Goal: Task Accomplishment & Management: Complete application form

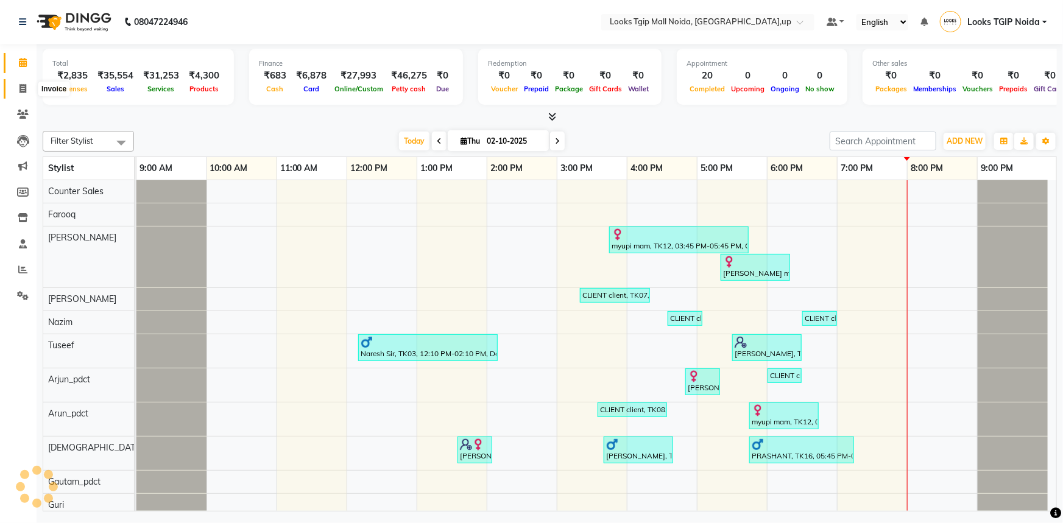
click at [25, 84] on icon at bounding box center [22, 88] width 7 height 9
select select "service"
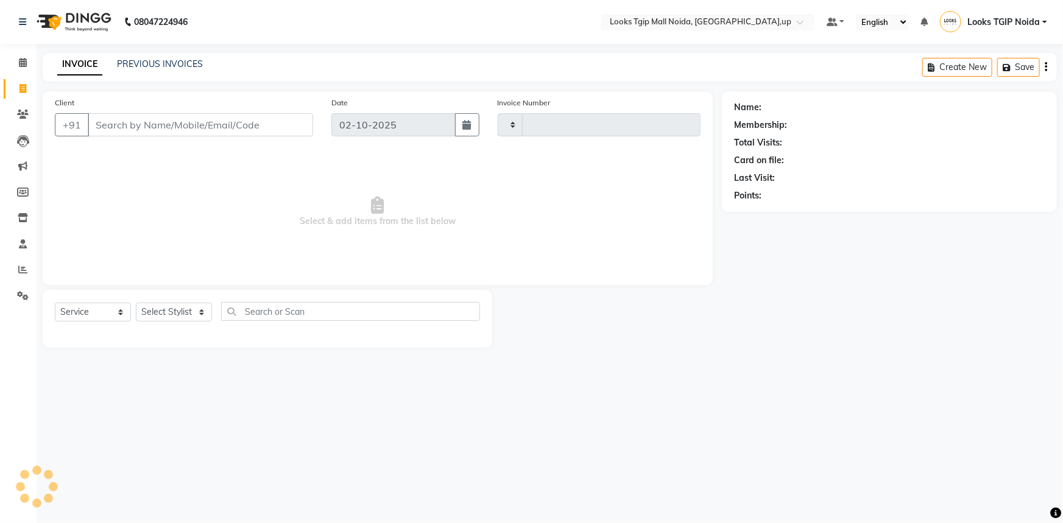
type input "4055"
select select "4358"
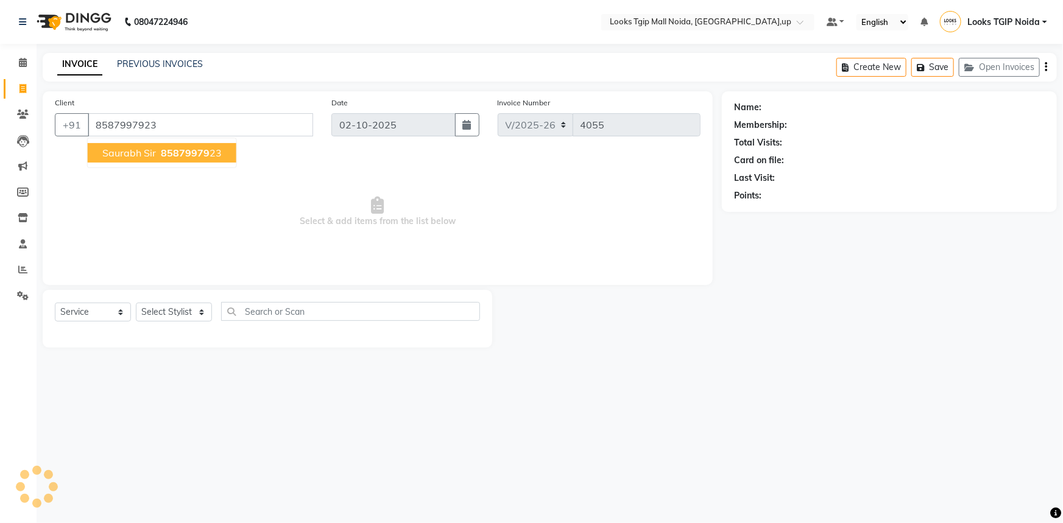
type input "8587997923"
select select "1: Object"
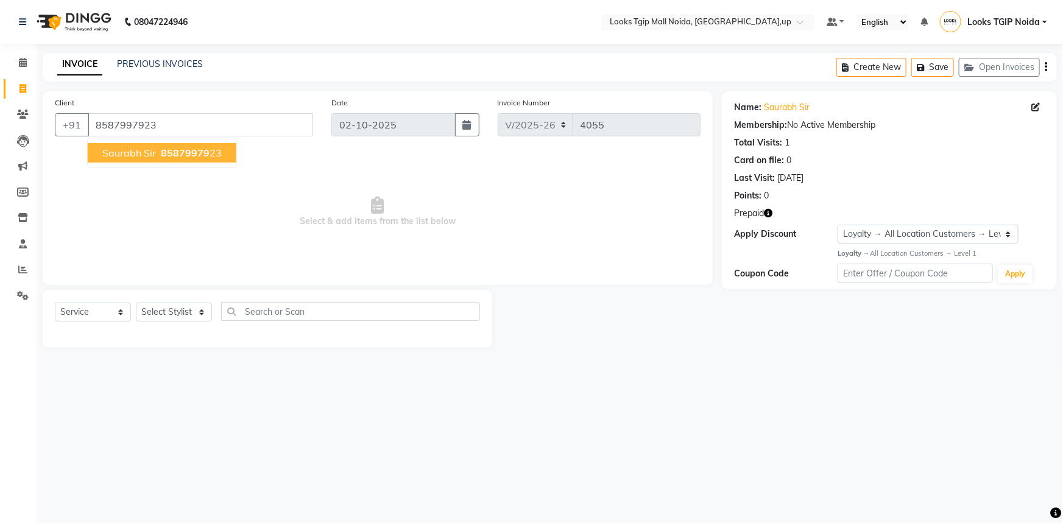
click at [180, 150] on span "85879979" at bounding box center [185, 153] width 49 height 12
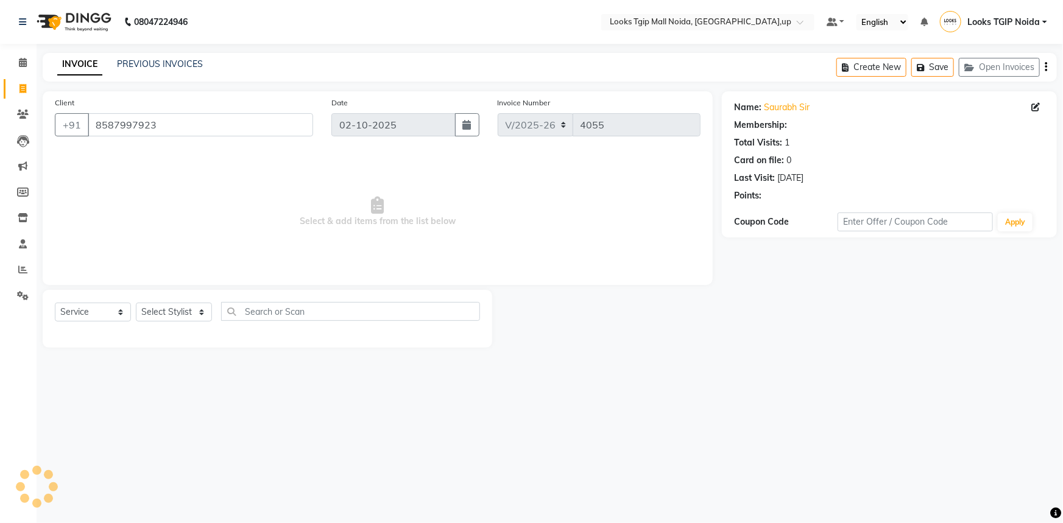
select select "1: Object"
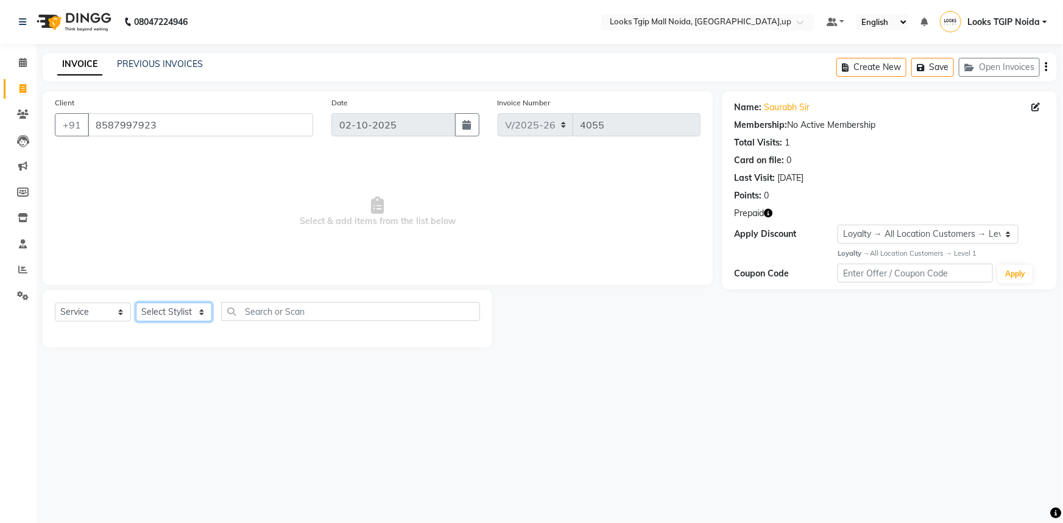
click at [169, 316] on select "Select Stylist [PERSON_NAME] Arun_pdct [PERSON_NAME] Counter Sales Farooq Gauta…" at bounding box center [174, 312] width 76 height 19
select select "43888"
click at [136, 303] on select "Select Stylist [PERSON_NAME] Arun_pdct [PERSON_NAME] Counter Sales Farooq Gauta…" at bounding box center [174, 312] width 76 height 19
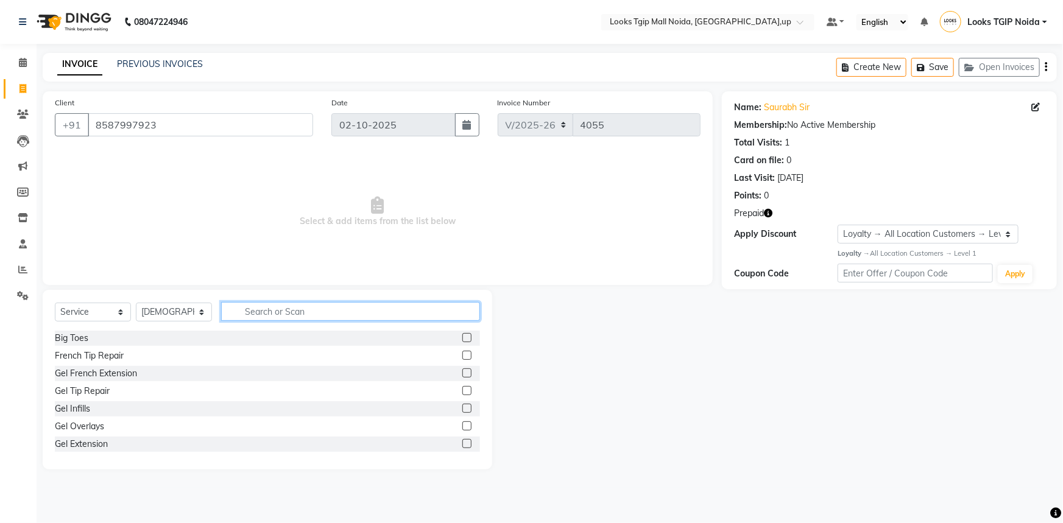
click at [288, 311] on input "text" at bounding box center [350, 311] width 259 height 19
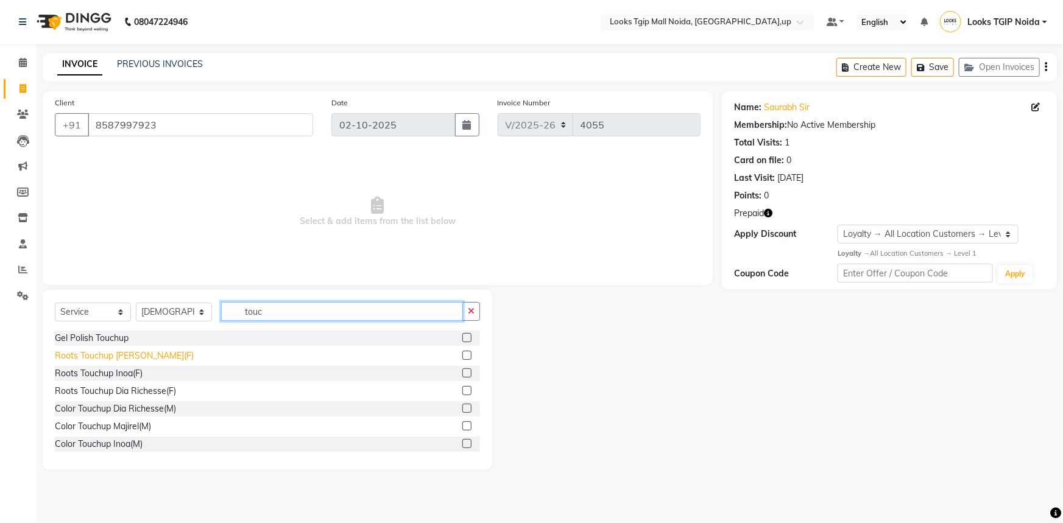
type input "touc"
click at [116, 358] on div "Roots Touchup [PERSON_NAME](F)" at bounding box center [124, 356] width 139 height 13
checkbox input "false"
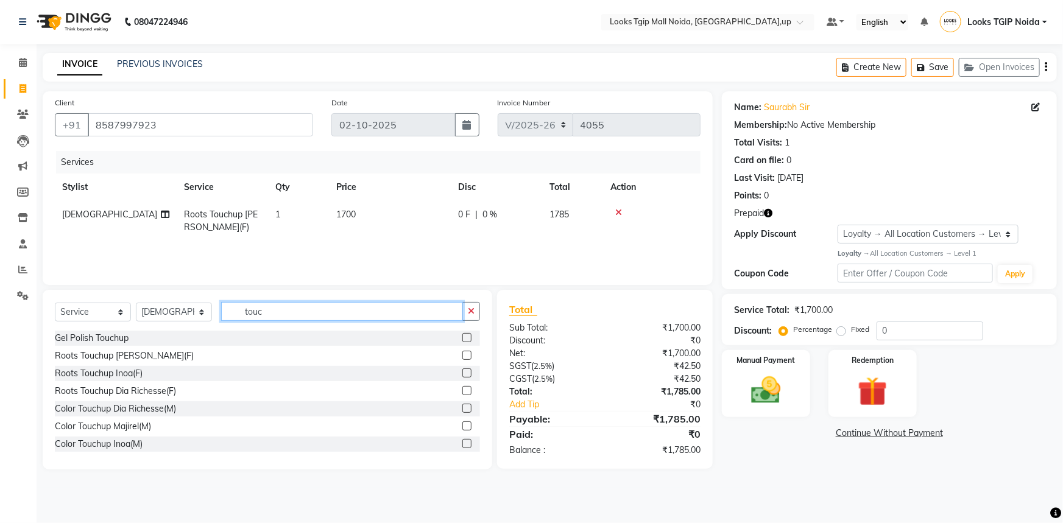
drag, startPoint x: 270, startPoint y: 309, endPoint x: 201, endPoint y: 311, distance: 68.9
click at [201, 311] on div "Select Service Product Membership Package Voucher Prepaid Gift Card Select Styl…" at bounding box center [267, 316] width 425 height 29
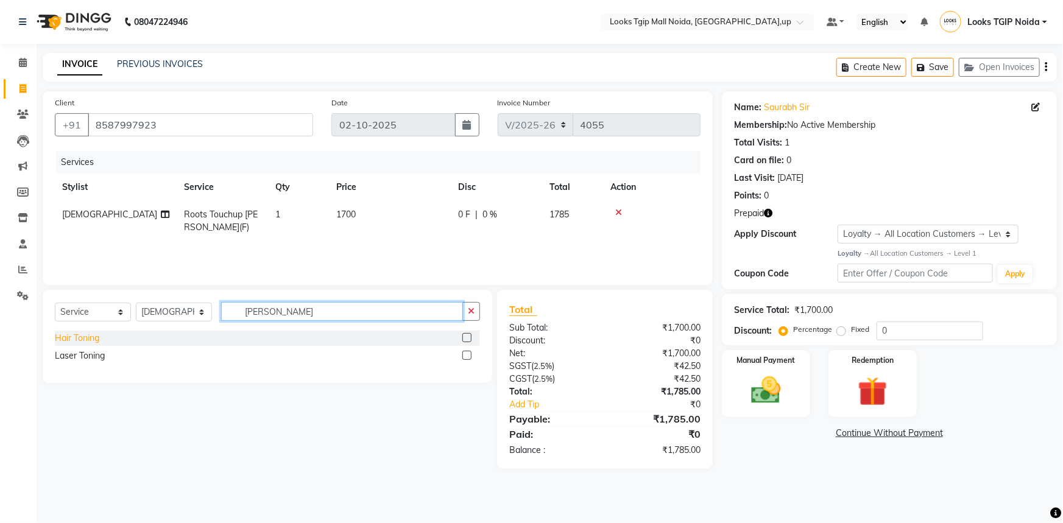
type input "[PERSON_NAME]"
click at [99, 340] on div "Hair Toning" at bounding box center [77, 338] width 44 height 13
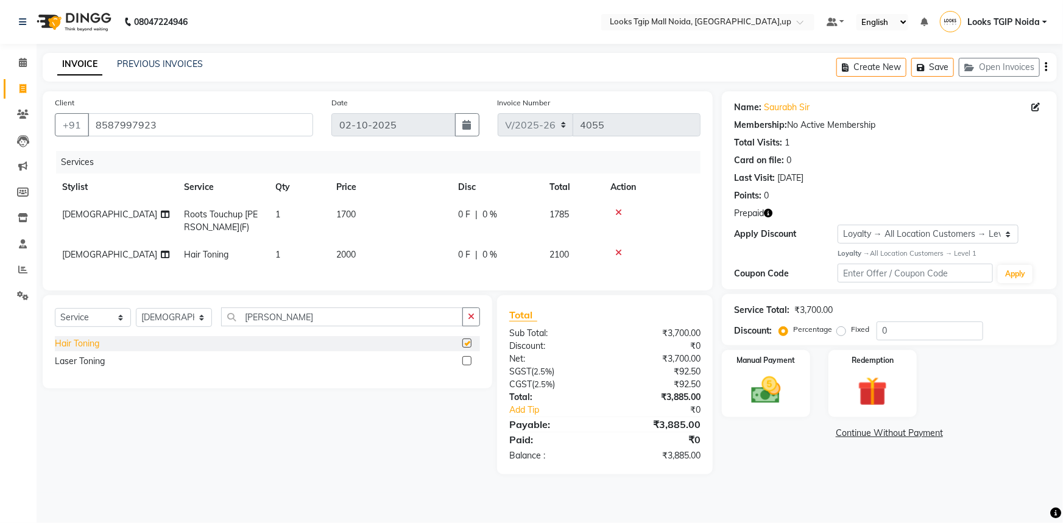
checkbox input "false"
click at [370, 249] on td "2000" at bounding box center [390, 254] width 122 height 27
select select "43888"
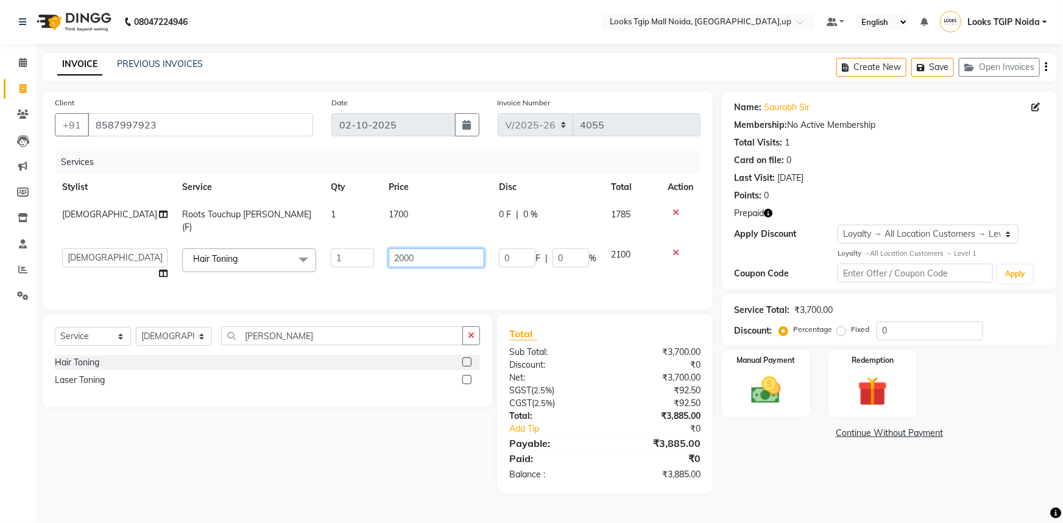
drag, startPoint x: 416, startPoint y: 251, endPoint x: 376, endPoint y: 249, distance: 39.7
click at [381, 249] on td "2000" at bounding box center [436, 264] width 110 height 46
type input "3000"
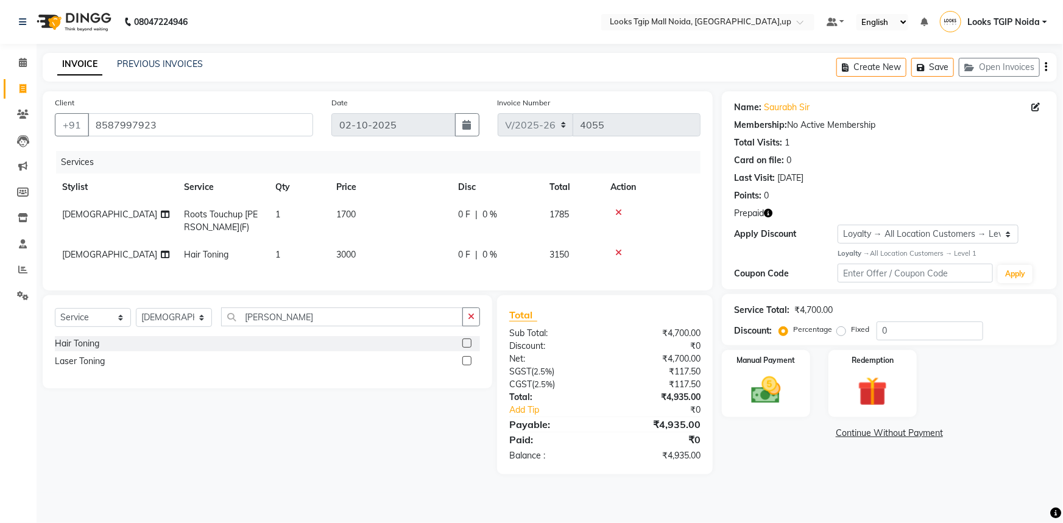
click at [411, 216] on td "1700" at bounding box center [390, 221] width 122 height 40
select select "43888"
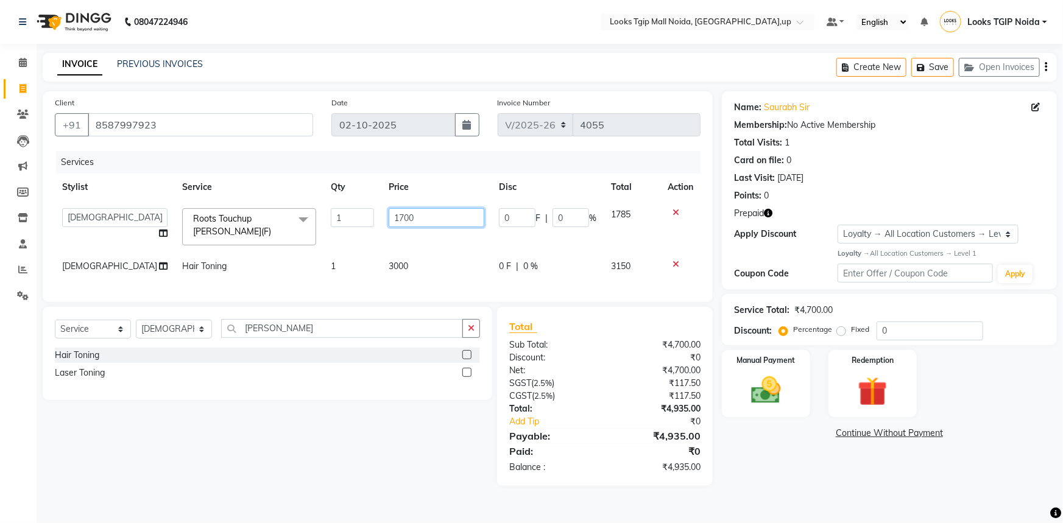
drag, startPoint x: 418, startPoint y: 213, endPoint x: 359, endPoint y: 225, distance: 59.9
click at [361, 225] on tr "[PERSON_NAME] Arjun_pdct Arun_pdct [PERSON_NAME] Counter Sales Farooq Gautam_pd…" at bounding box center [378, 227] width 646 height 52
type input "1500"
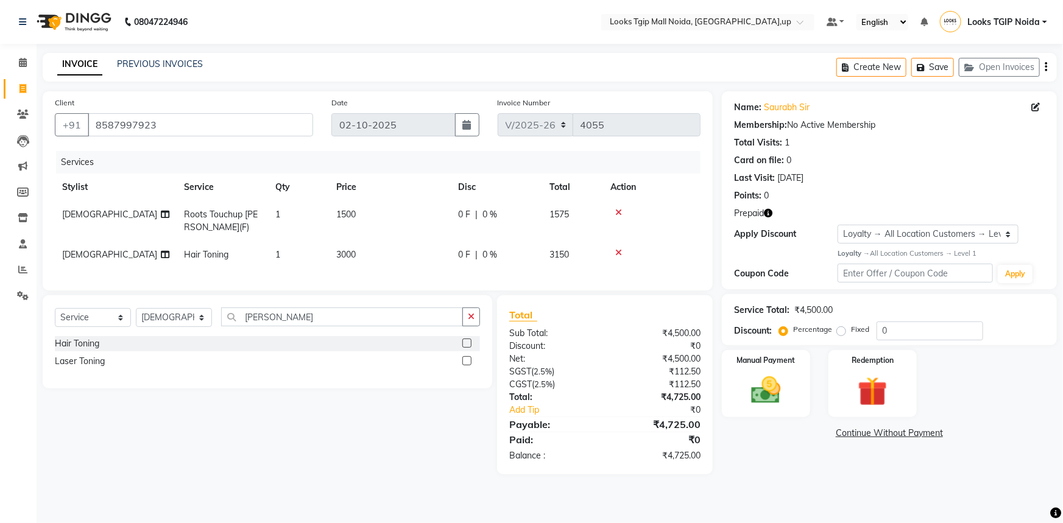
click at [358, 272] on div "Services Stylist Service Qty Price Disc Total Action [PERSON_NAME] Roots Touchu…" at bounding box center [378, 214] width 646 height 127
click at [848, 392] on img at bounding box center [873, 392] width 50 height 38
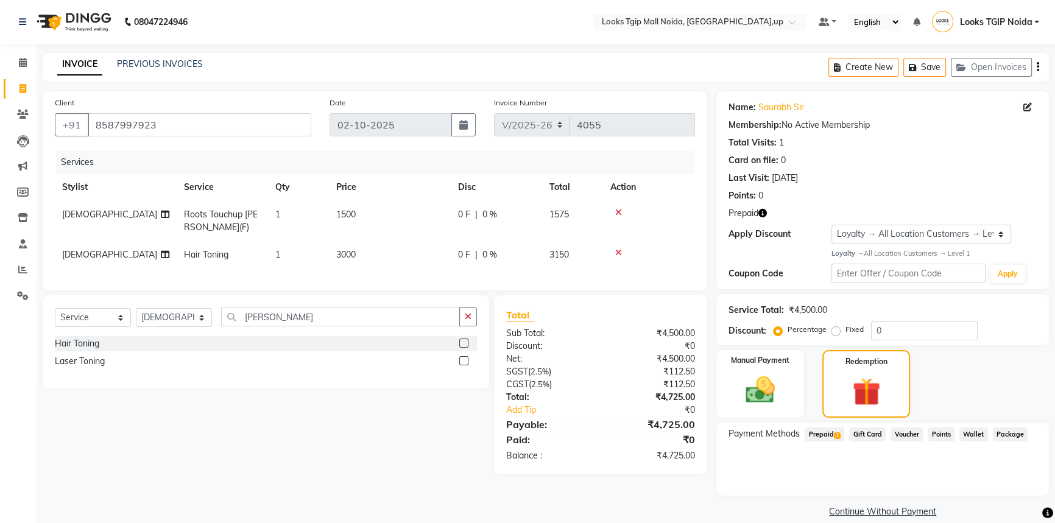
click at [816, 430] on span "Prepaid 1" at bounding box center [825, 435] width 40 height 14
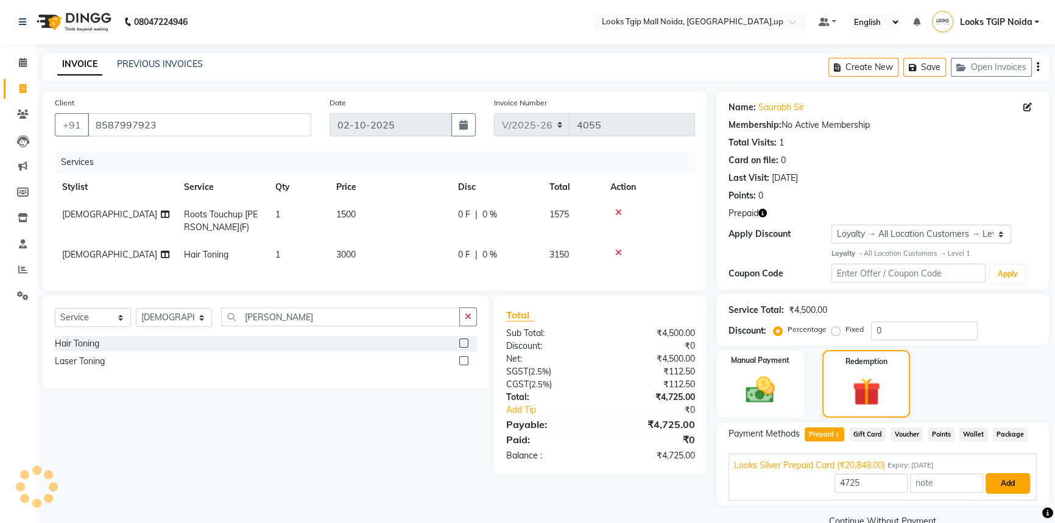
click at [1003, 481] on button "Add" at bounding box center [1008, 483] width 44 height 21
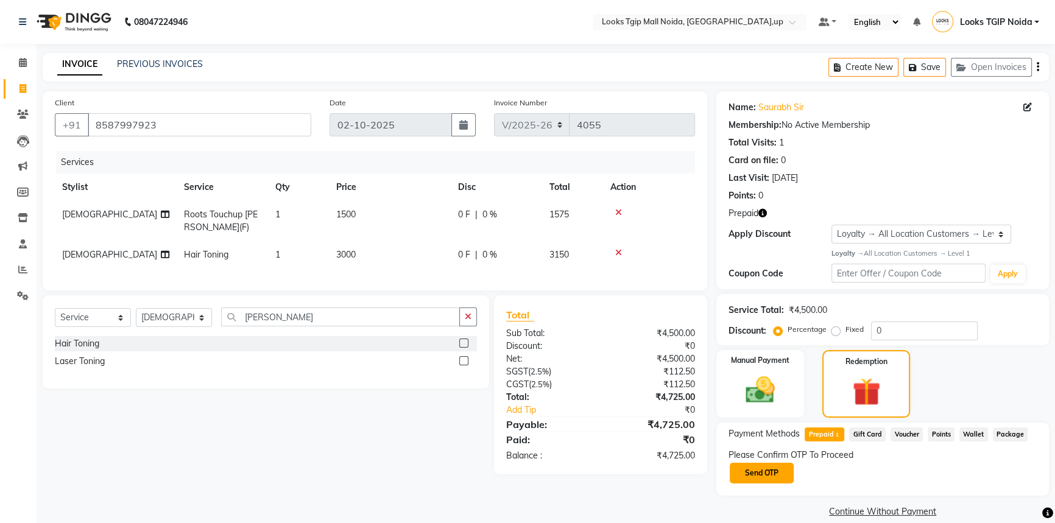
click at [777, 469] on button "Send OTP" at bounding box center [762, 473] width 64 height 21
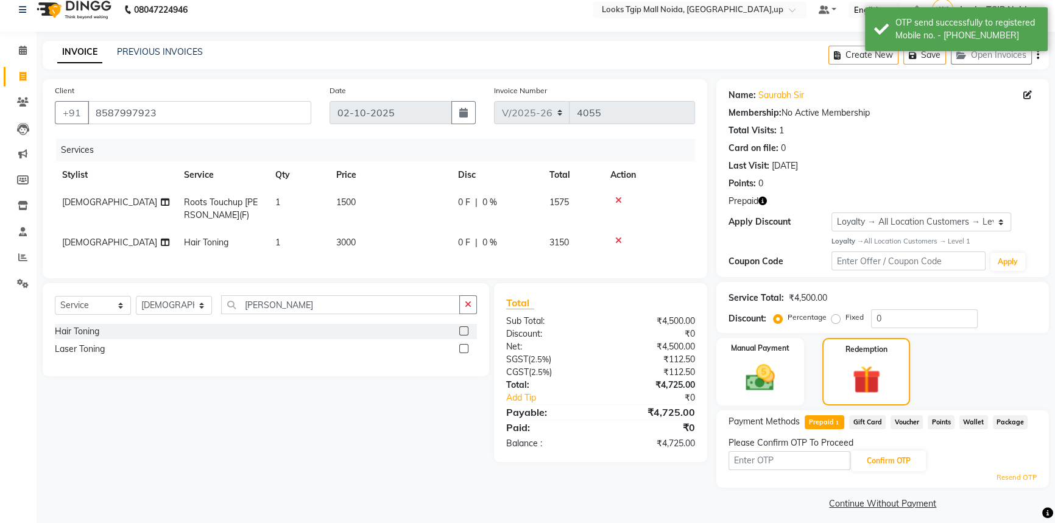
scroll to position [19, 0]
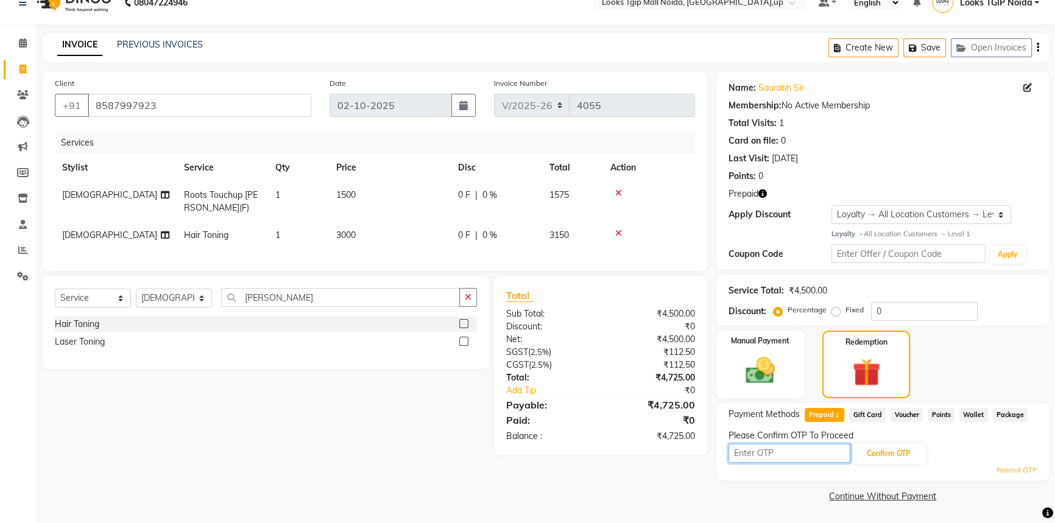
click at [793, 445] on input "text" at bounding box center [790, 453] width 122 height 19
type input "9068"
click at [890, 461] on button "Confirm OTP" at bounding box center [889, 454] width 74 height 21
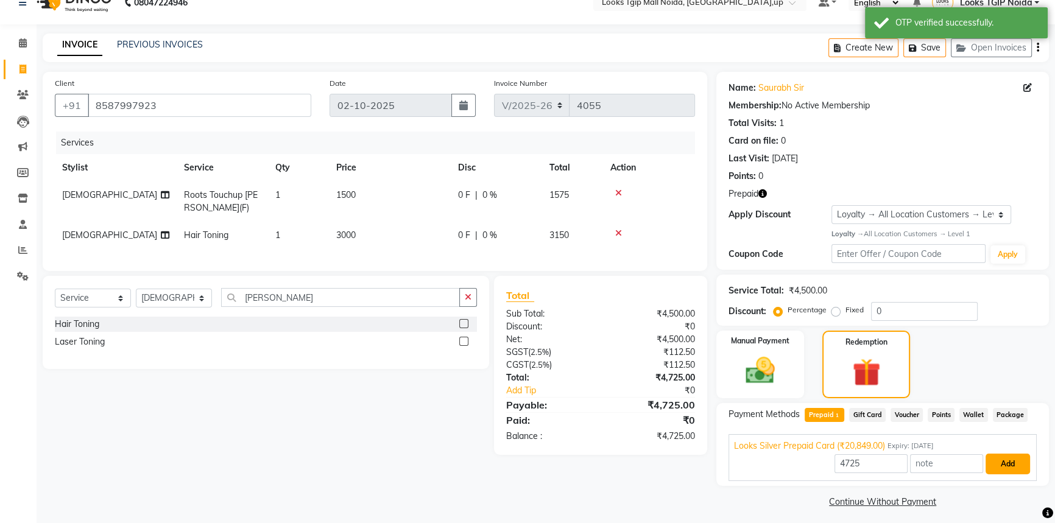
click at [993, 462] on button "Add" at bounding box center [1008, 464] width 44 height 21
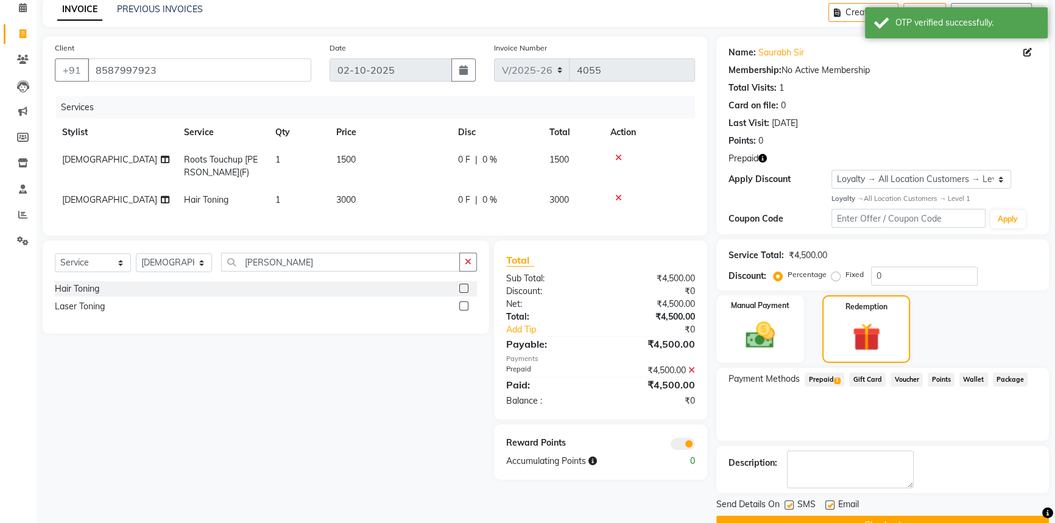
scroll to position [84, 0]
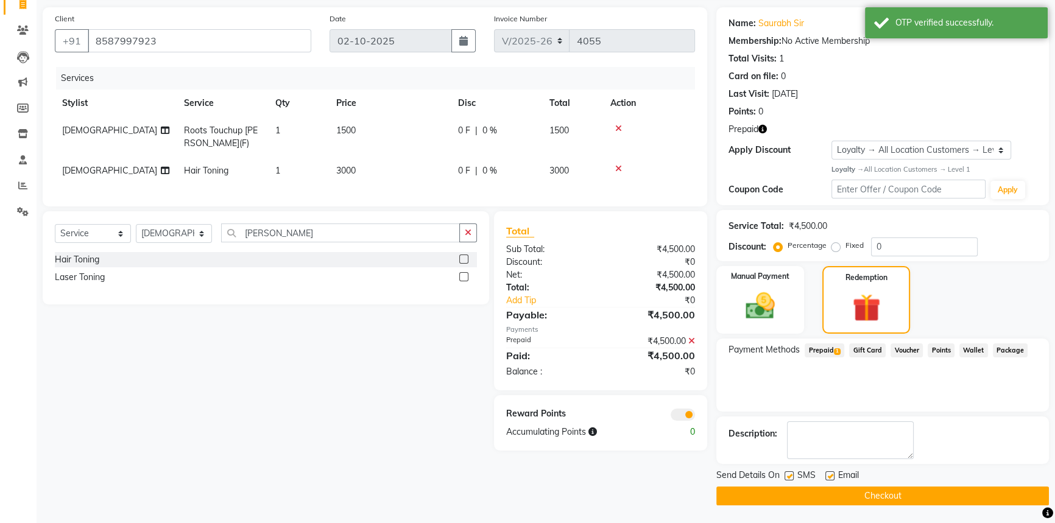
click at [792, 472] on label at bounding box center [789, 476] width 9 height 9
click at [792, 473] on input "checkbox" at bounding box center [789, 477] width 8 height 8
checkbox input "false"
click at [811, 494] on button "Checkout" at bounding box center [883, 496] width 333 height 19
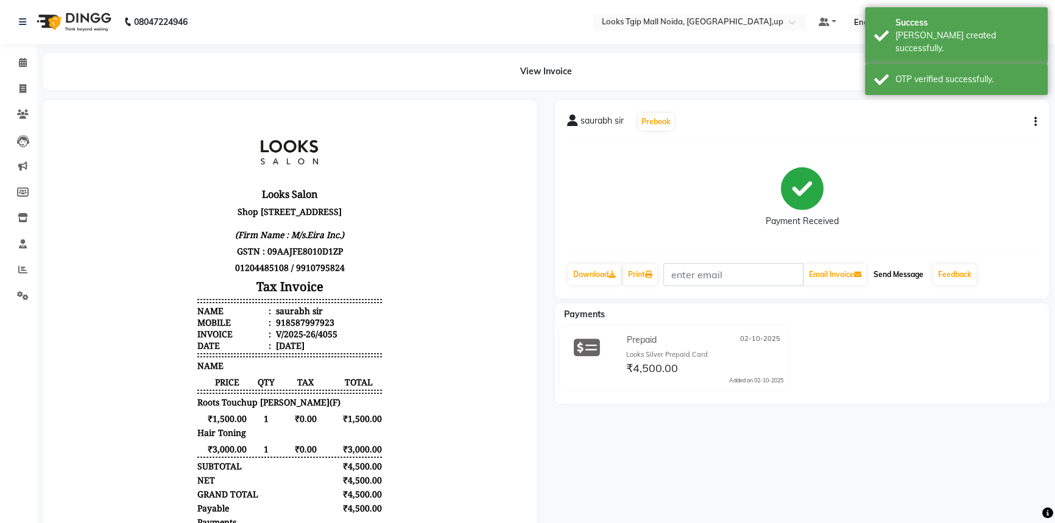
click at [887, 271] on button "Send Message" at bounding box center [899, 274] width 60 height 21
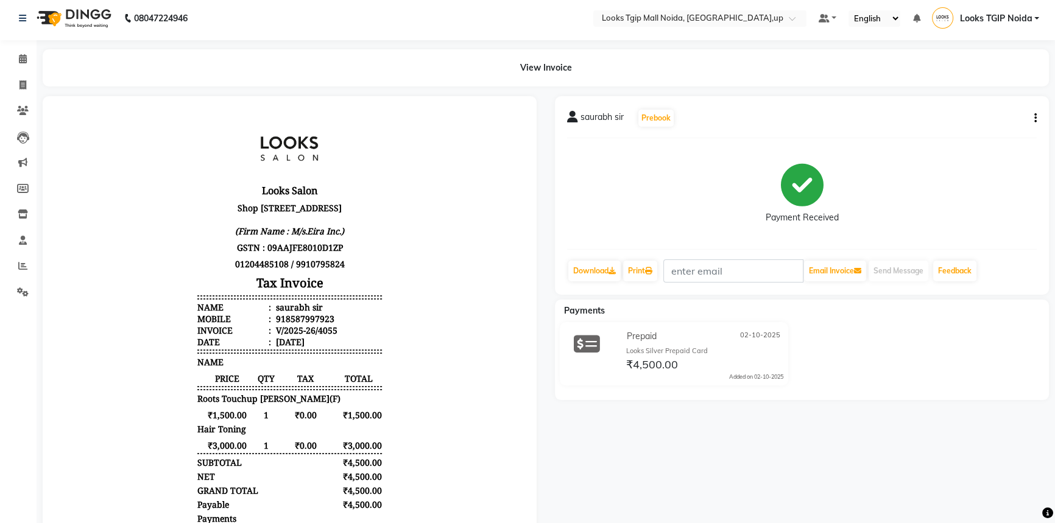
scroll to position [110, 0]
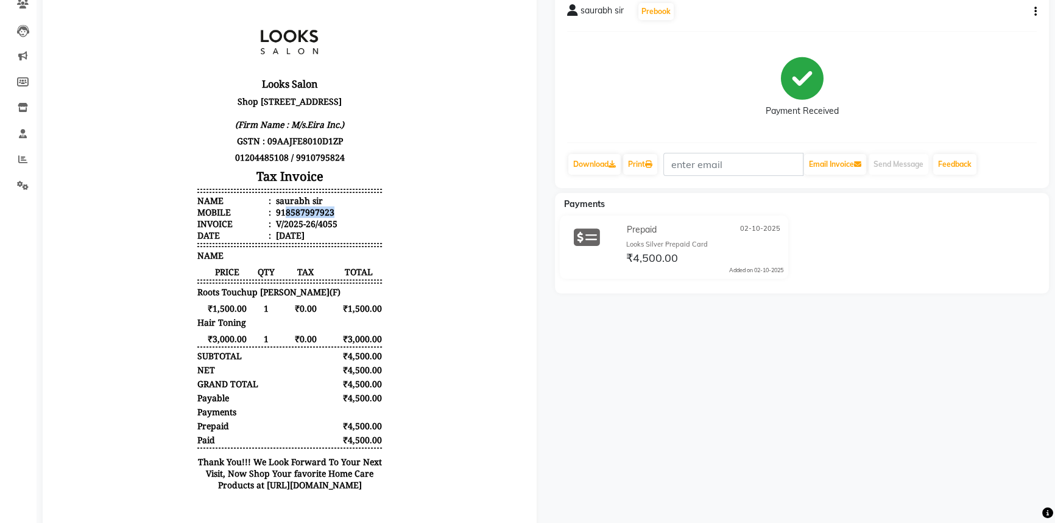
drag, startPoint x: 336, startPoint y: 230, endPoint x: 277, endPoint y: 225, distance: 59.3
click at [277, 218] on li "Mobile : 918587997923" at bounding box center [289, 213] width 184 height 12
copy div "8587997923"
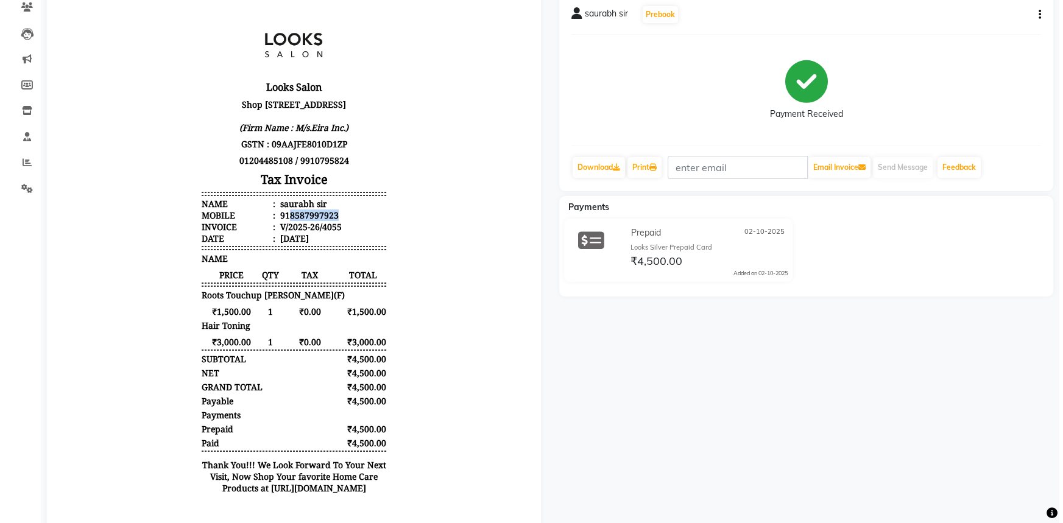
scroll to position [0, 0]
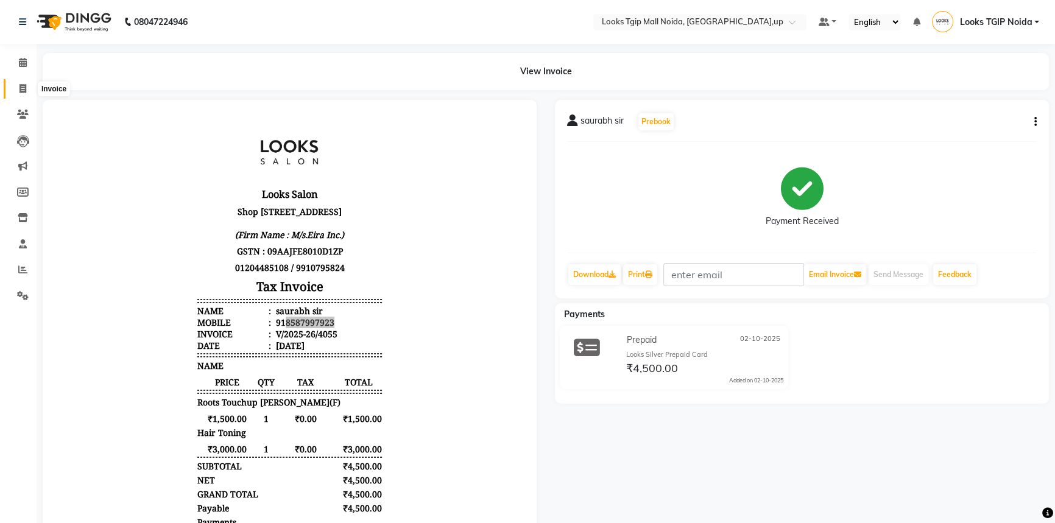
click at [19, 88] on icon at bounding box center [22, 88] width 7 height 9
select select "service"
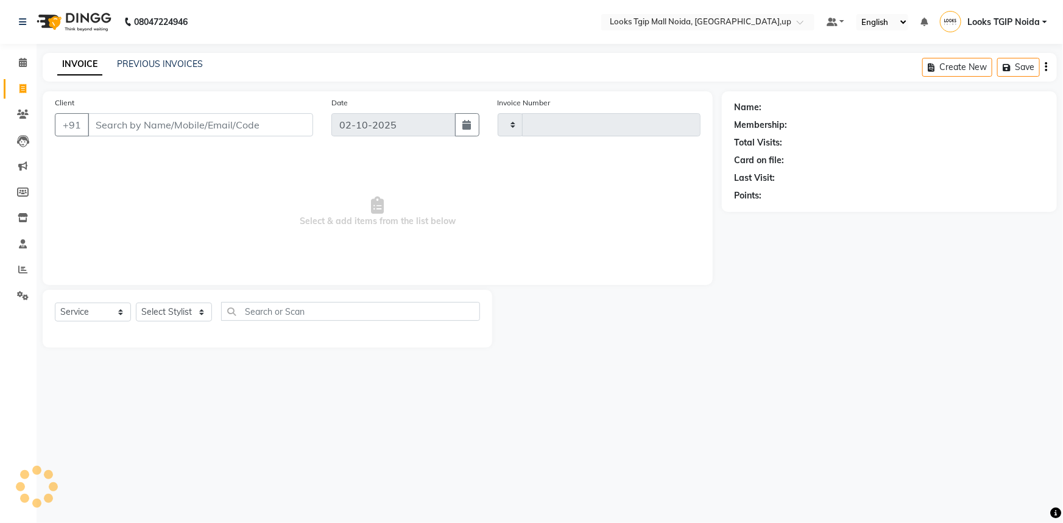
type input "4056"
select select "4358"
click at [204, 59] on div "INVOICE PREVIOUS INVOICES" at bounding box center [130, 65] width 175 height 14
click at [188, 66] on link "PREVIOUS INVOICES" at bounding box center [160, 63] width 86 height 11
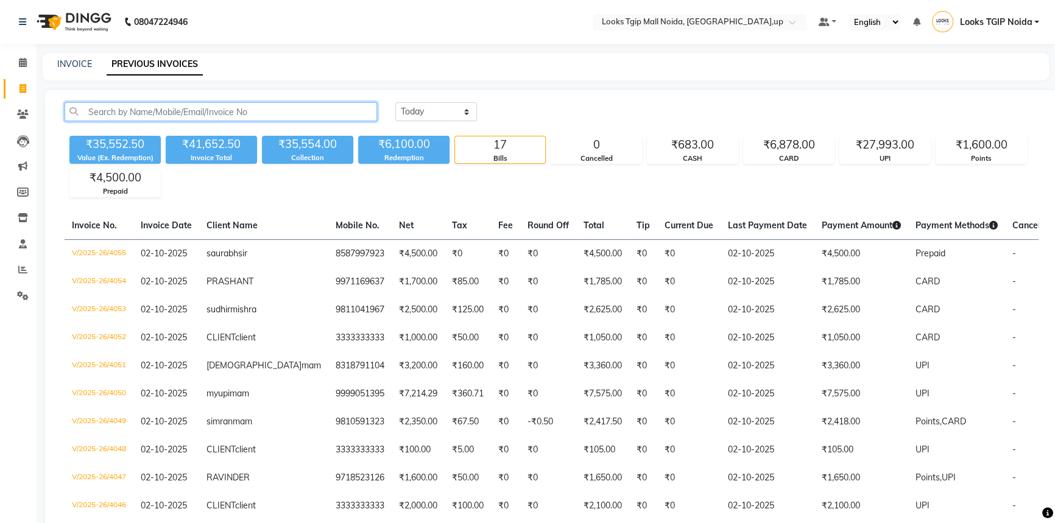
click at [208, 117] on input "text" at bounding box center [221, 111] width 313 height 19
paste input "8587997923"
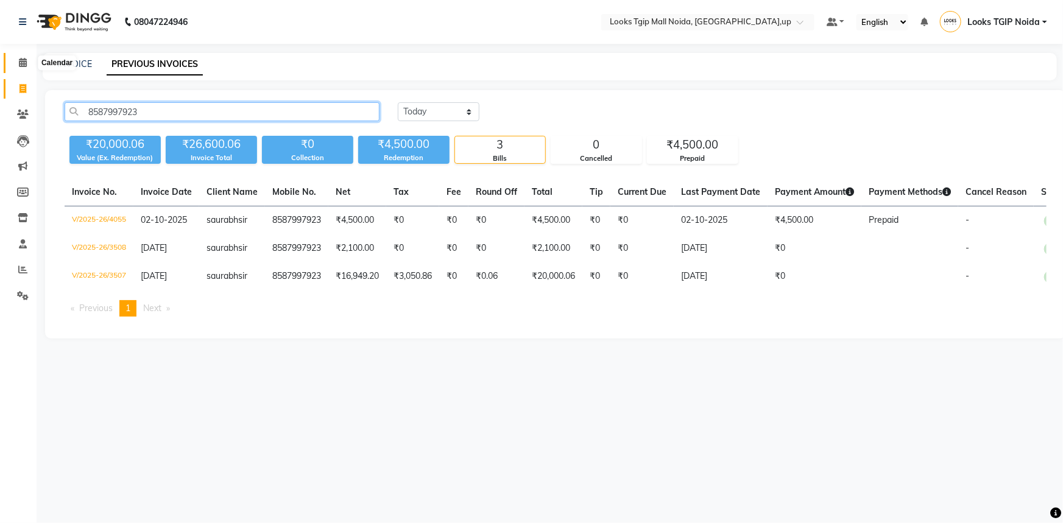
type input "8587997923"
click at [19, 62] on icon at bounding box center [23, 62] width 8 height 9
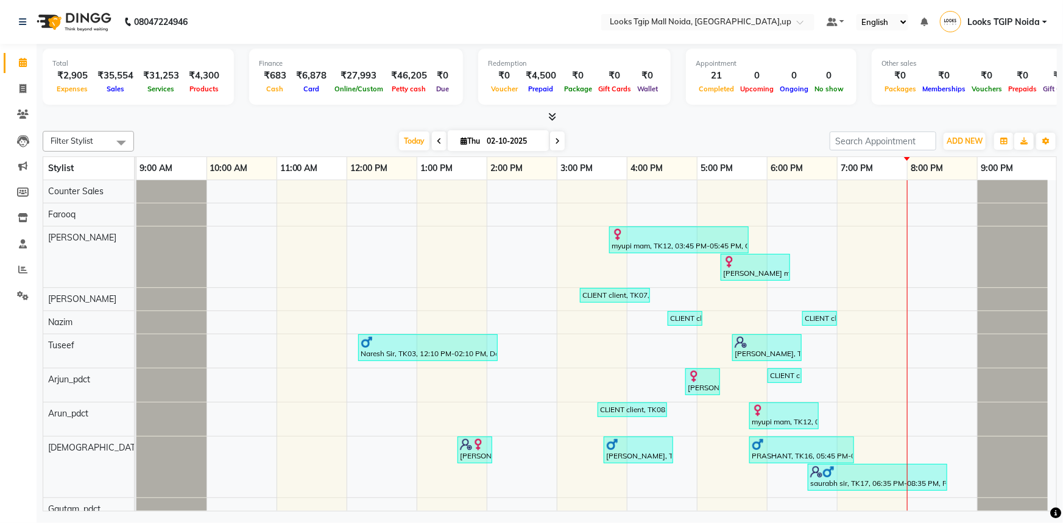
click at [551, 104] on div "Redemption ₹0 Voucher ₹4,500 Prepaid ₹0 Package ₹0 Gift Cards ₹0 Wallet" at bounding box center [574, 77] width 193 height 56
click at [553, 116] on icon at bounding box center [552, 116] width 8 height 9
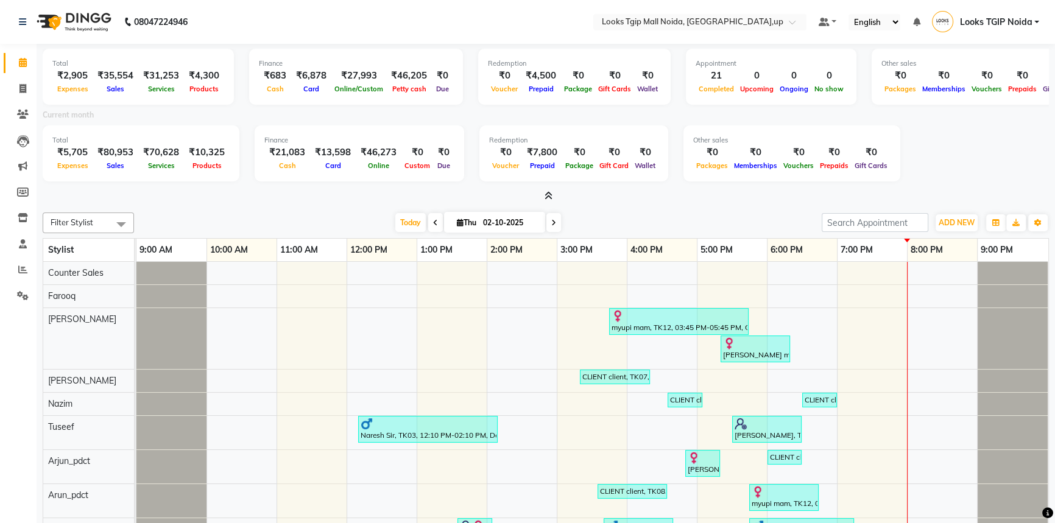
click at [554, 190] on div at bounding box center [546, 196] width 1007 height 13
click at [540, 197] on span at bounding box center [546, 196] width 13 height 13
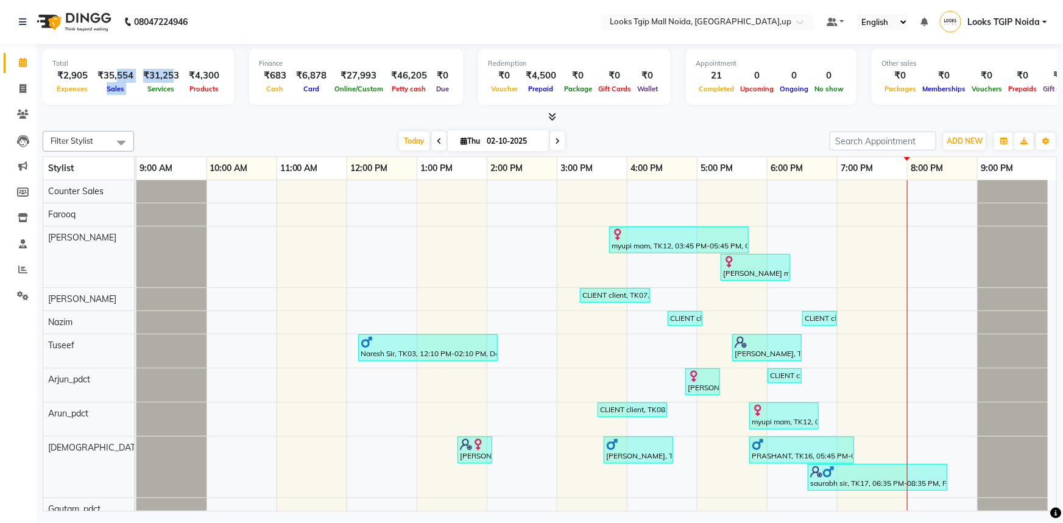
drag, startPoint x: 173, startPoint y: 80, endPoint x: 116, endPoint y: 80, distance: 57.3
click at [116, 80] on div "₹2,905 Expenses ₹35,554 Sales ₹31,253 Services ₹4,300 Products" at bounding box center [138, 82] width 172 height 27
click at [140, 100] on div "Total ₹2,905 Expenses ₹35,554 Sales ₹31,253 Services ₹4,300 Products" at bounding box center [138, 77] width 191 height 56
click at [550, 108] on div "Total ₹2,905 Expenses ₹35,554 Sales ₹31,253 Services ₹4,300 Products Finance ₹6…" at bounding box center [550, 84] width 1014 height 80
click at [552, 115] on icon at bounding box center [552, 116] width 8 height 9
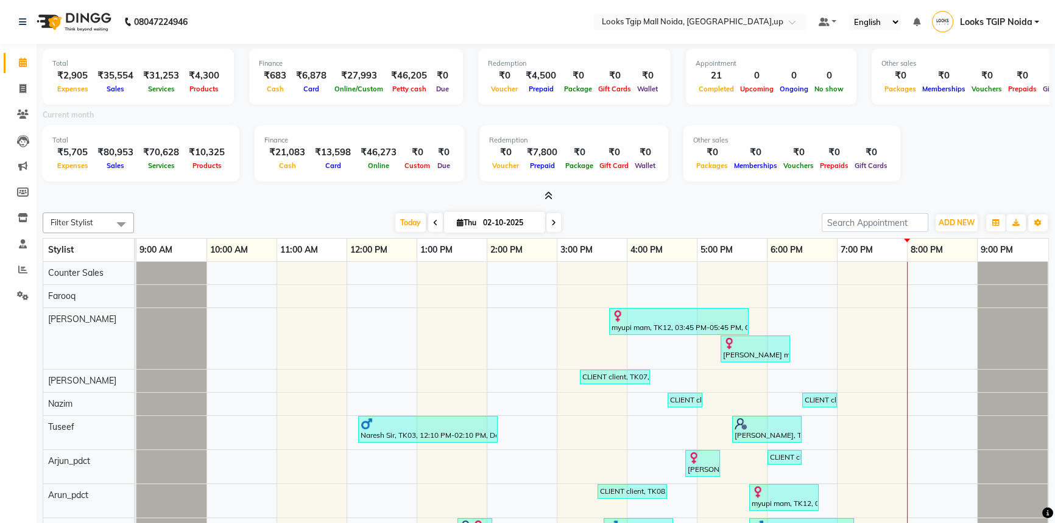
click at [549, 199] on icon at bounding box center [549, 195] width 8 height 9
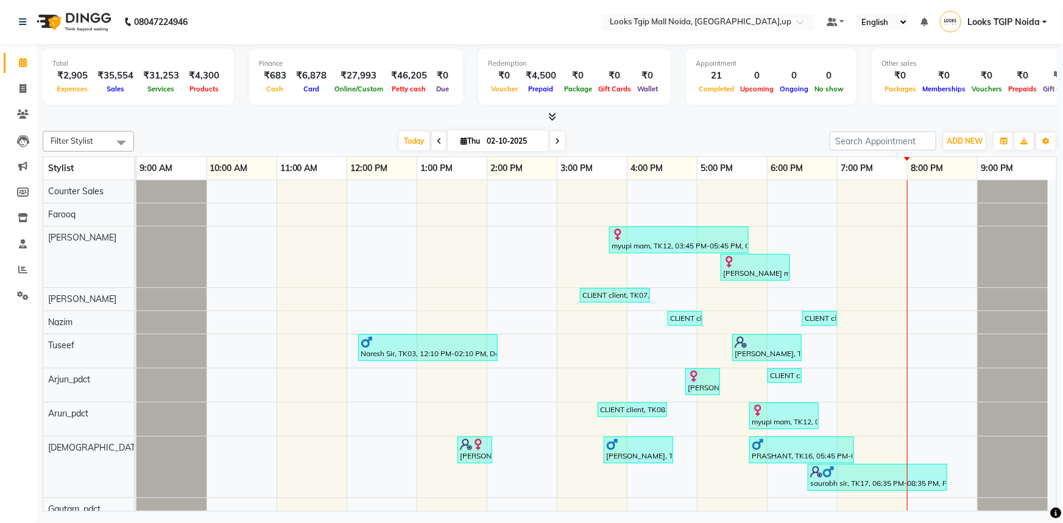
click at [546, 118] on span at bounding box center [549, 117] width 13 height 13
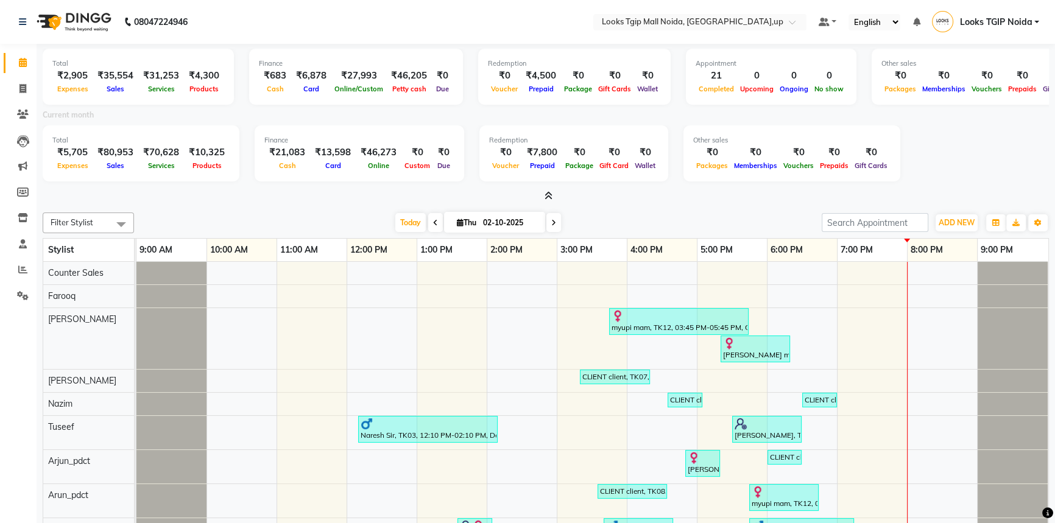
click at [547, 185] on div "Total ₹2,905 Expenses ₹35,554 Sales ₹31,253 Services ₹4,300 Products Finance ₹6…" at bounding box center [546, 123] width 1007 height 159
click at [547, 190] on span at bounding box center [546, 196] width 13 height 13
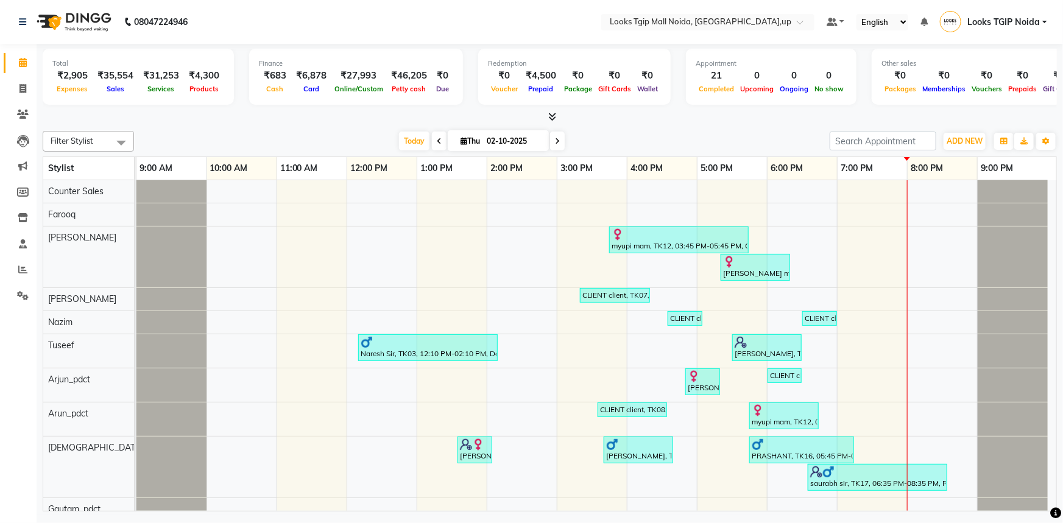
click at [551, 110] on div "Total ₹2,905 Expenses ₹35,554 Sales ₹31,253 Services ₹4,300 Products Finance ₹6…" at bounding box center [550, 84] width 1014 height 80
click at [550, 116] on icon at bounding box center [552, 116] width 8 height 9
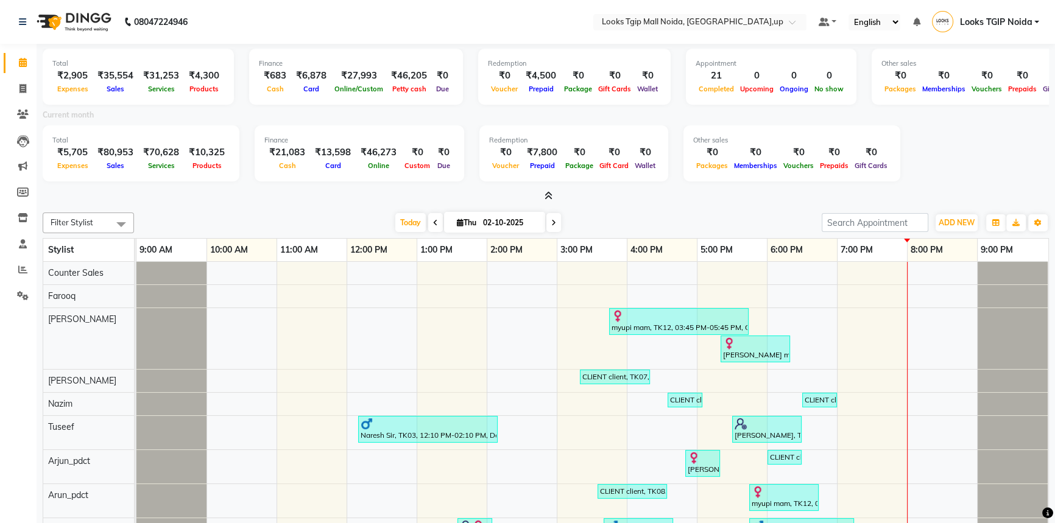
click at [542, 183] on div "Total ₹5,705 Expenses ₹80,953 Sales ₹70,628 Services ₹10,325 Products Finance ₹…" at bounding box center [546, 156] width 1007 height 60
click at [550, 195] on icon at bounding box center [549, 195] width 8 height 9
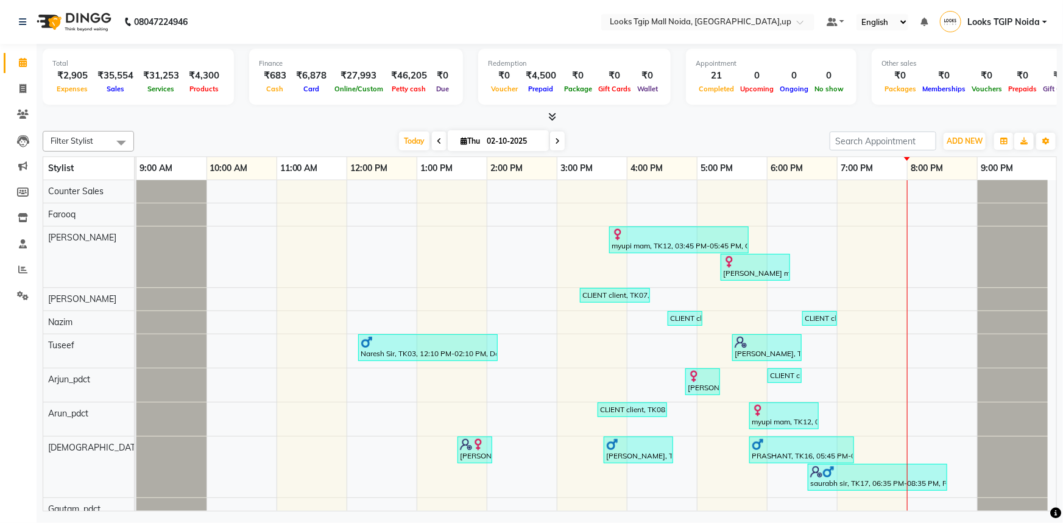
click at [544, 118] on span at bounding box center [549, 117] width 13 height 13
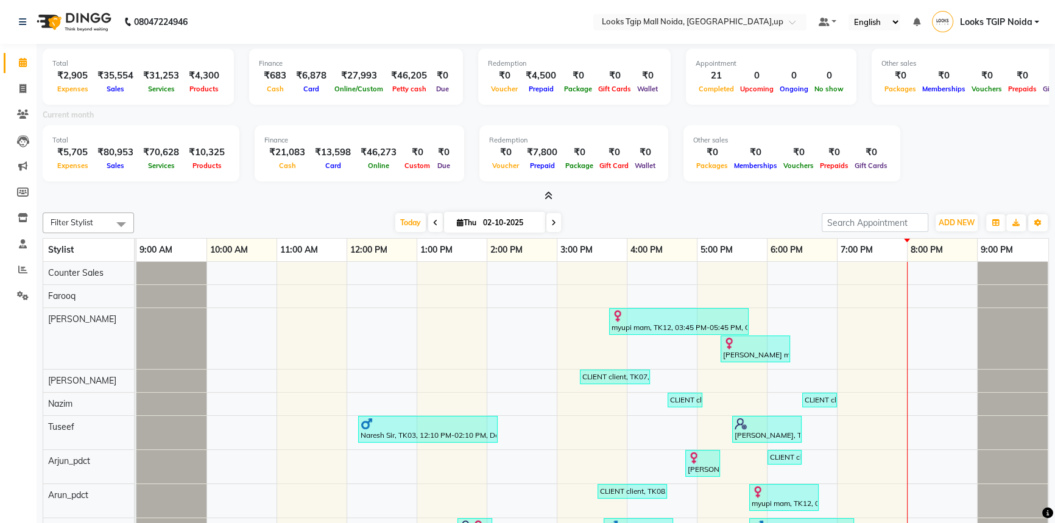
click at [550, 193] on icon at bounding box center [549, 195] width 8 height 9
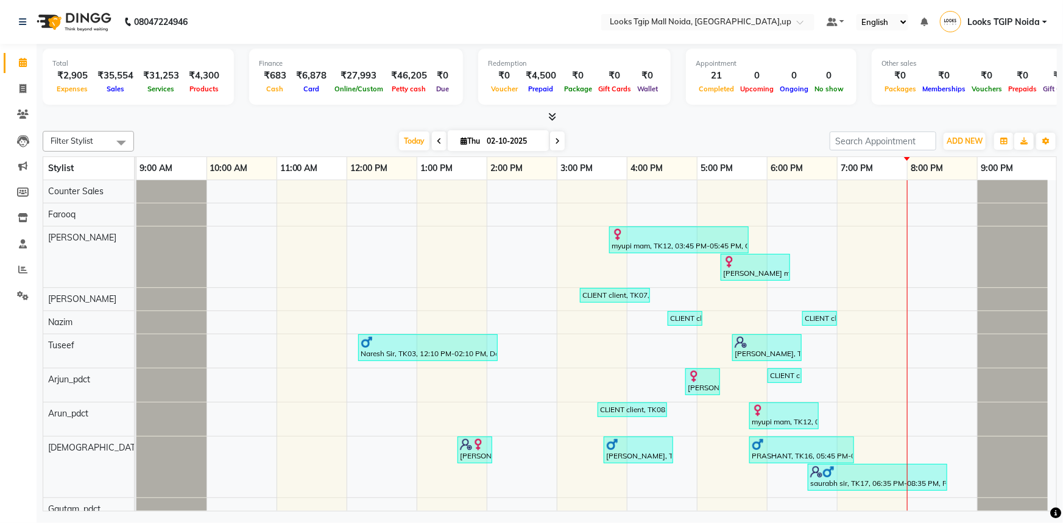
click at [554, 111] on span at bounding box center [549, 117] width 13 height 13
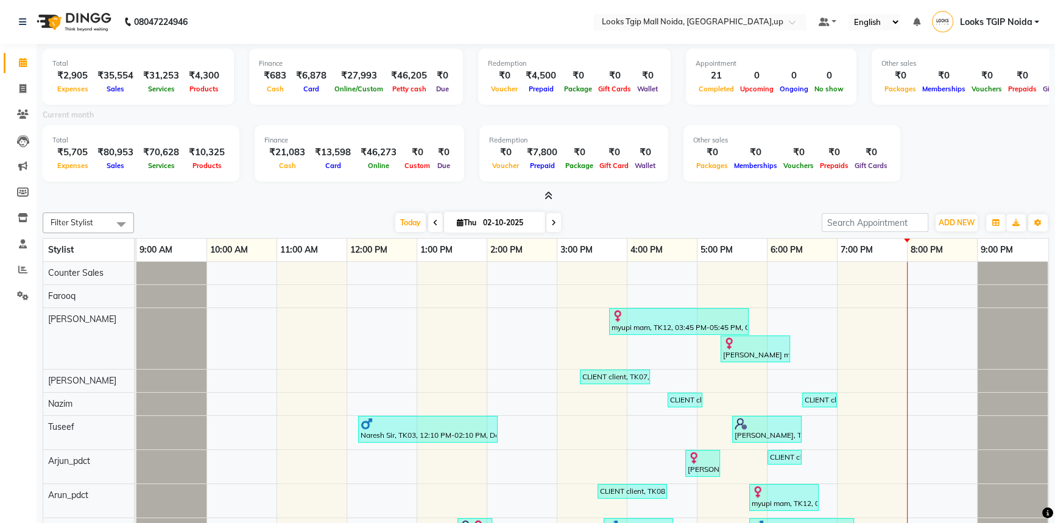
click at [548, 194] on icon at bounding box center [549, 195] width 8 height 9
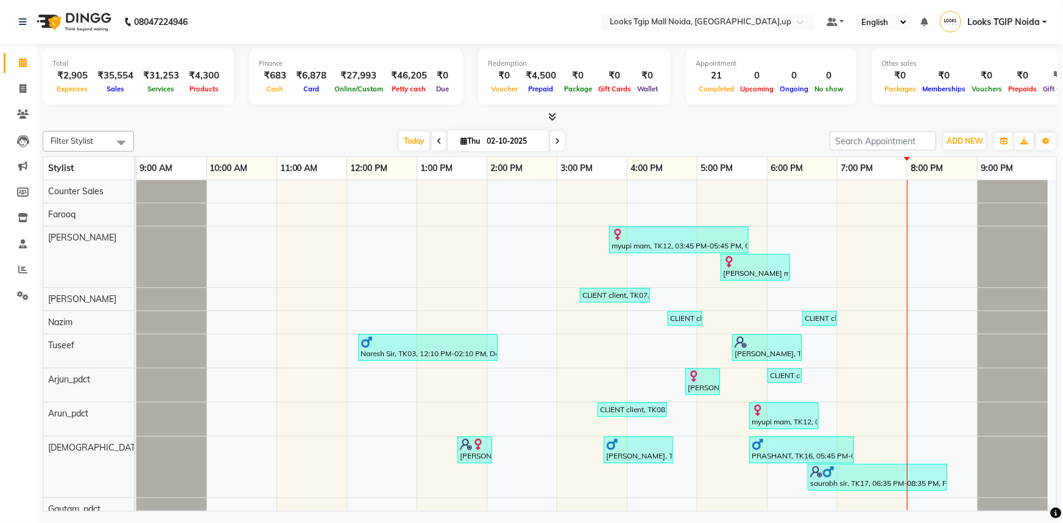
click at [554, 113] on icon at bounding box center [552, 116] width 8 height 9
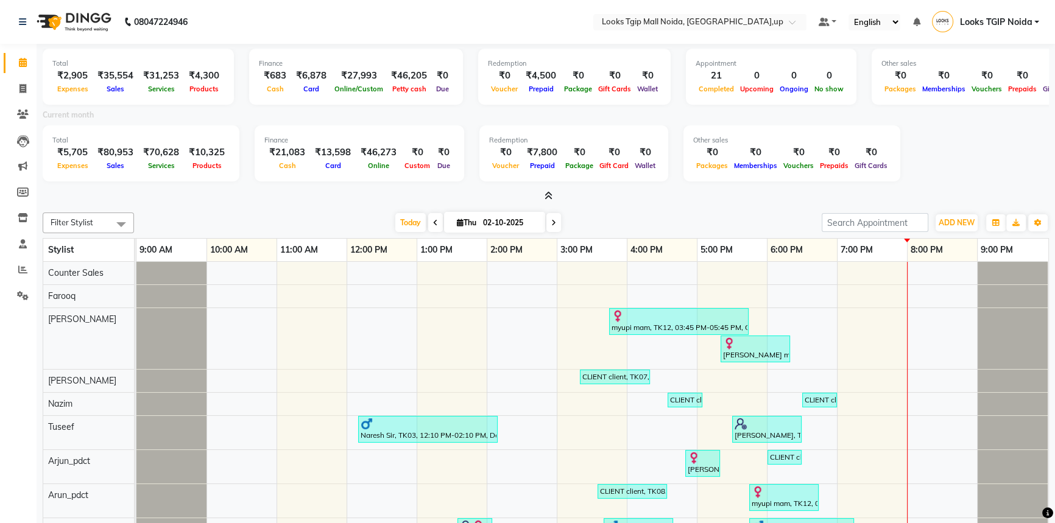
click at [545, 195] on icon at bounding box center [549, 195] width 8 height 9
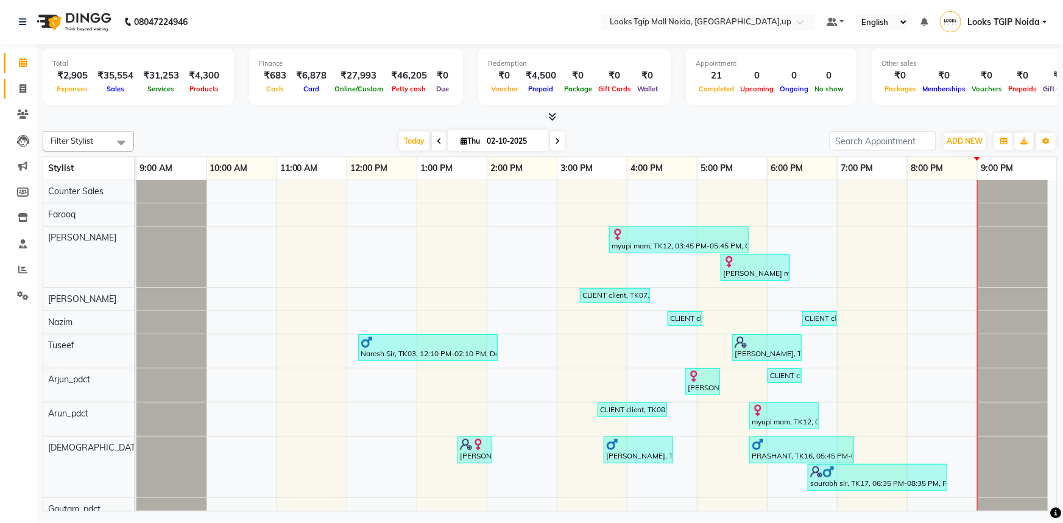
click at [4, 91] on link "Invoice" at bounding box center [18, 89] width 29 height 20
select select "service"
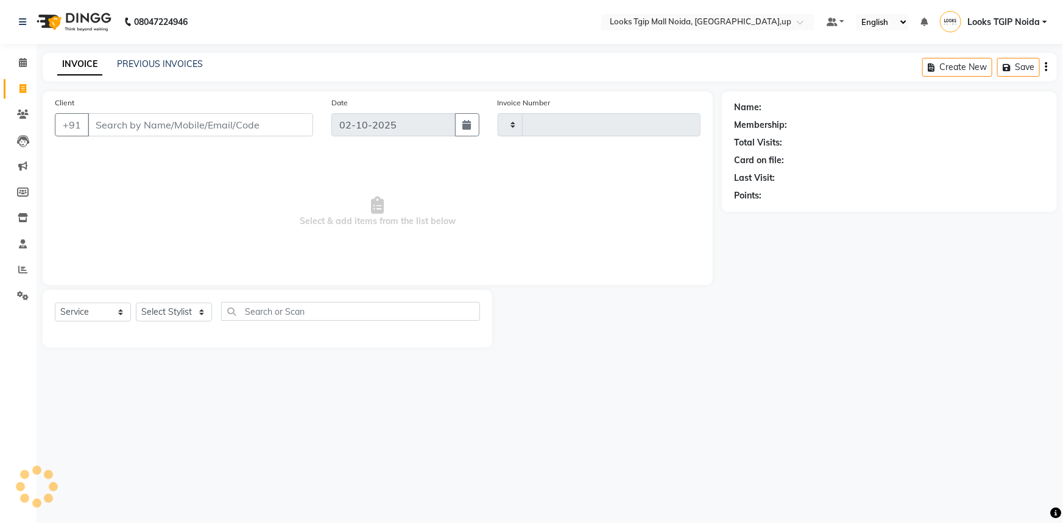
type input "4056"
select select "4358"
click at [140, 130] on input "Client" at bounding box center [200, 124] width 225 height 23
click at [143, 127] on input "Client" at bounding box center [200, 124] width 225 height 23
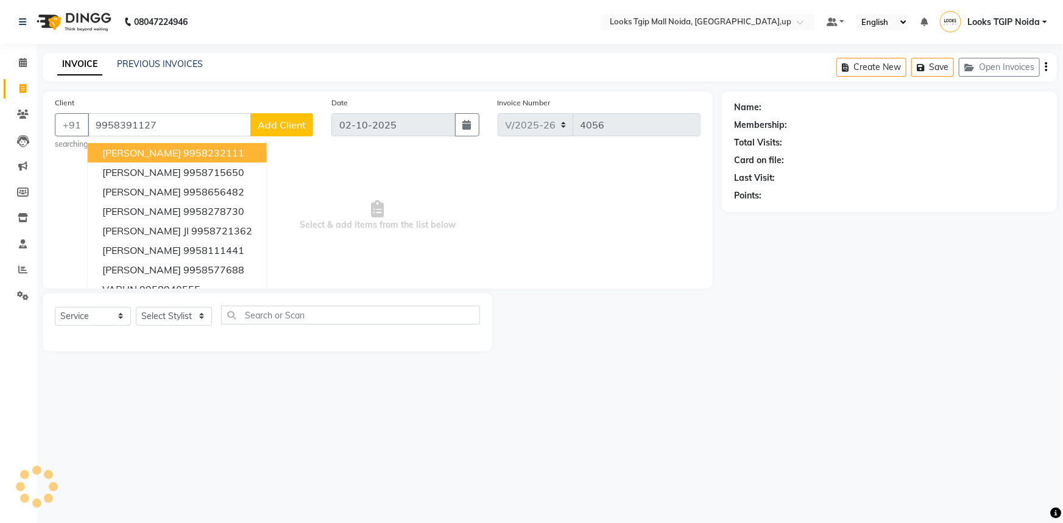
type input "9958391127"
click at [284, 136] on div "Client [PHONE_NUMBER] [PERSON_NAME] 9958232111 [PERSON_NAME] 9958715650 [PERSON…" at bounding box center [184, 123] width 277 height 54
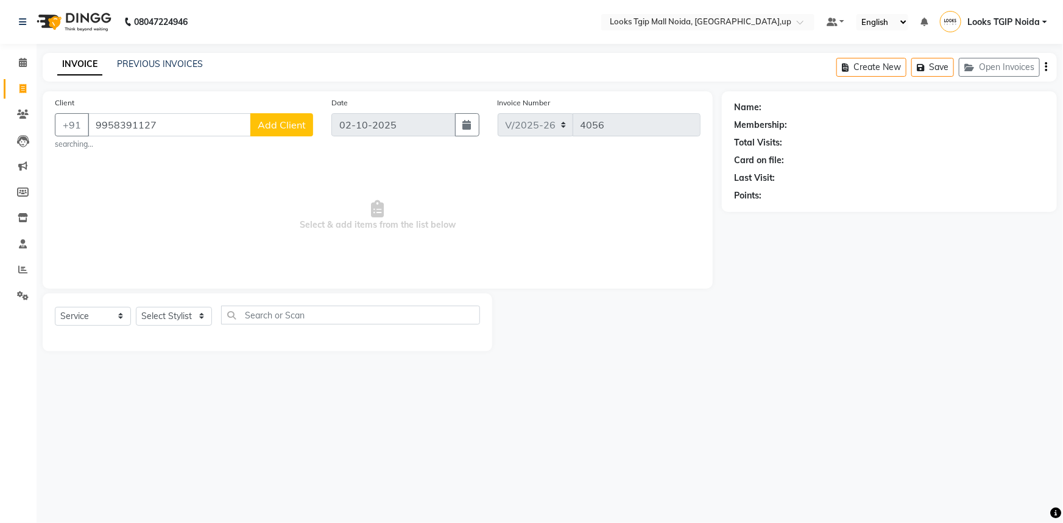
click at [303, 109] on div "Client [PHONE_NUMBER] Add Client searching..." at bounding box center [184, 123] width 277 height 54
click at [294, 130] on span "Add Client" at bounding box center [282, 125] width 48 height 12
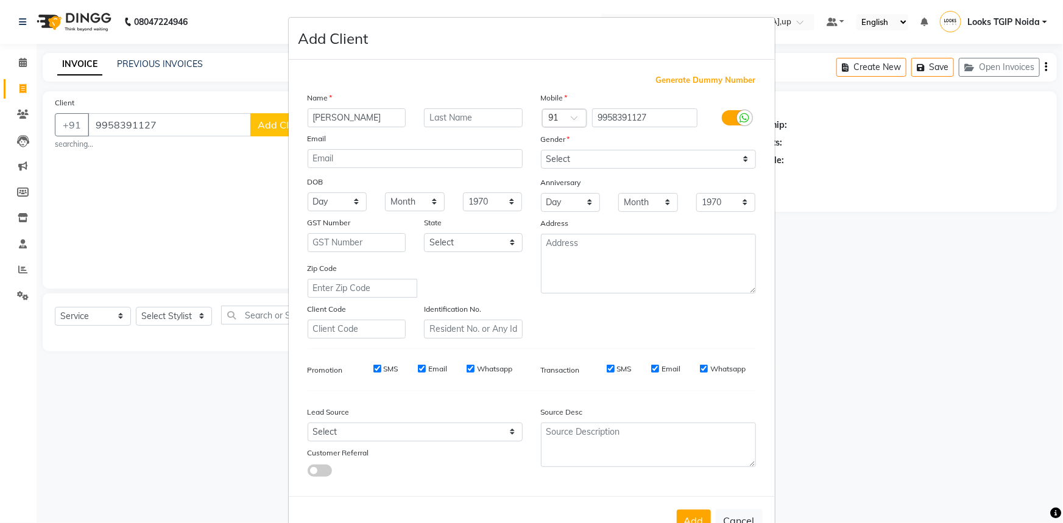
type input "[PERSON_NAME]"
type input "mam"
click at [628, 159] on select "Select [DEMOGRAPHIC_DATA] [DEMOGRAPHIC_DATA] Other Prefer Not To Say" at bounding box center [648, 159] width 215 height 19
select select "[DEMOGRAPHIC_DATA]"
click at [541, 150] on select "Select [DEMOGRAPHIC_DATA] [DEMOGRAPHIC_DATA] Other Prefer Not To Say" at bounding box center [648, 159] width 215 height 19
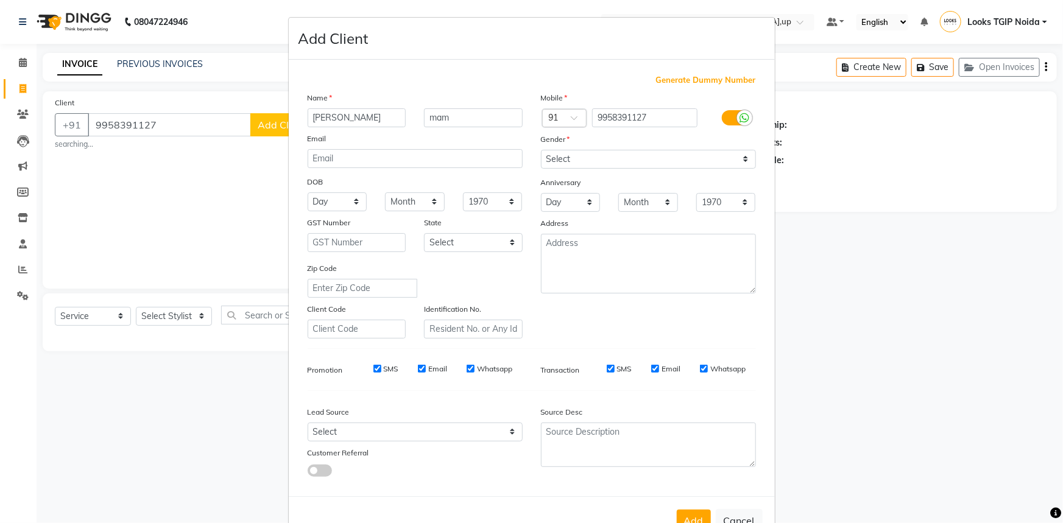
click at [598, 298] on div "Mobile Country Code × 91 9958391127 Gender Select [DEMOGRAPHIC_DATA] [DEMOGRAPH…" at bounding box center [648, 214] width 233 height 247
click at [605, 257] on textarea at bounding box center [648, 264] width 215 height 60
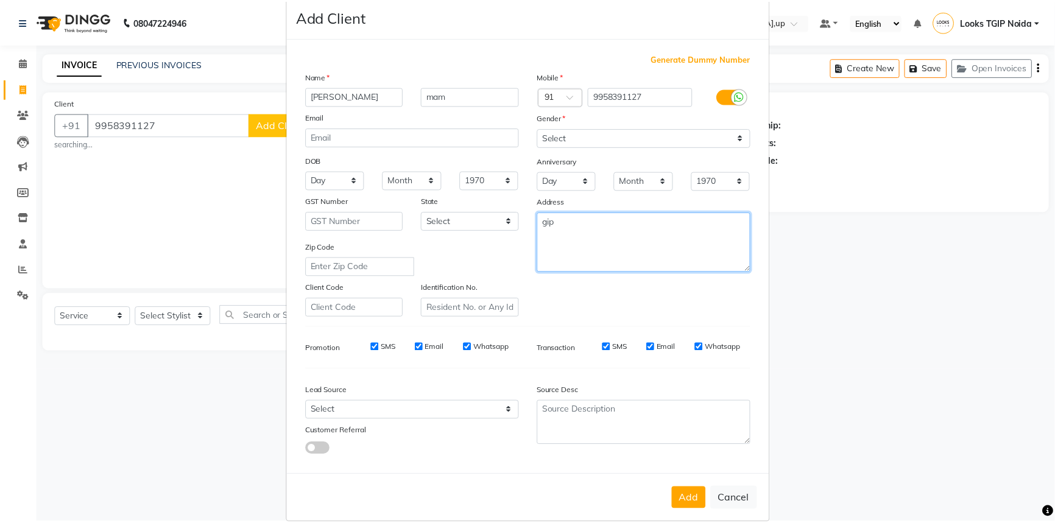
scroll to position [43, 0]
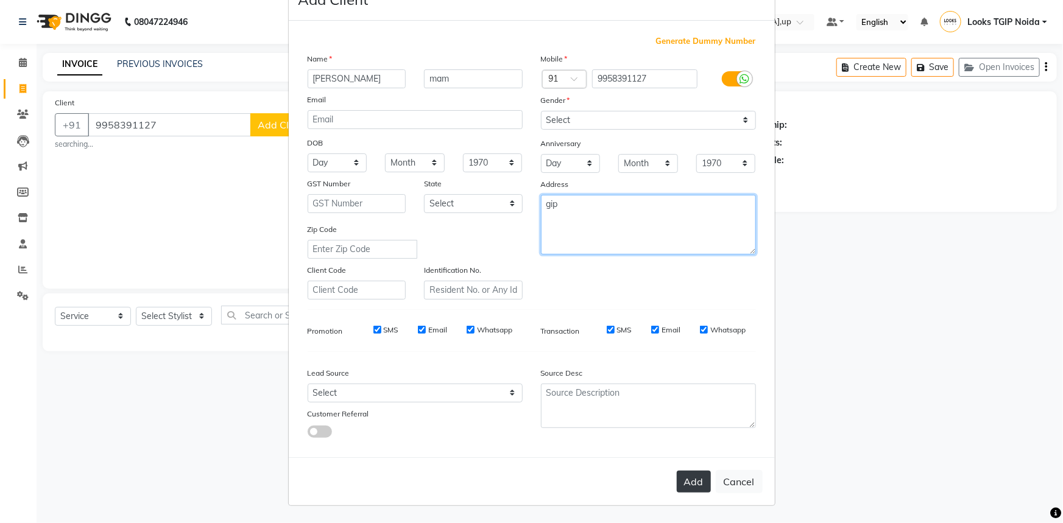
type textarea "gip"
click at [684, 486] on button "Add" at bounding box center [694, 482] width 34 height 22
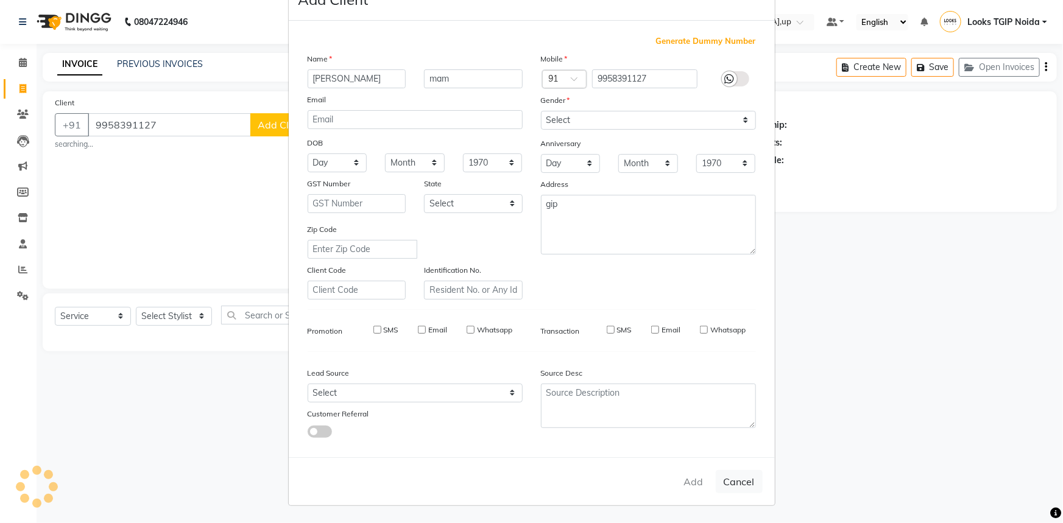
select select
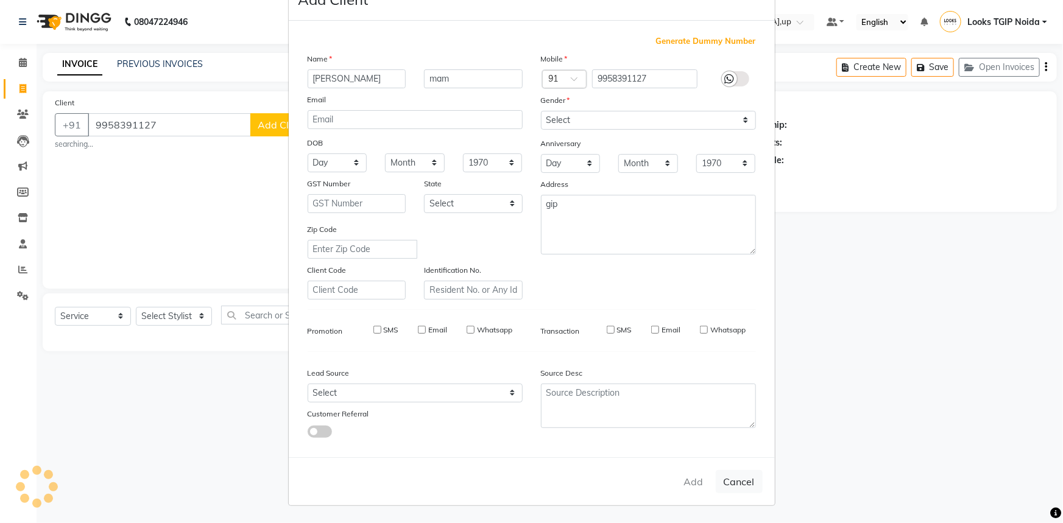
select select
checkbox input "false"
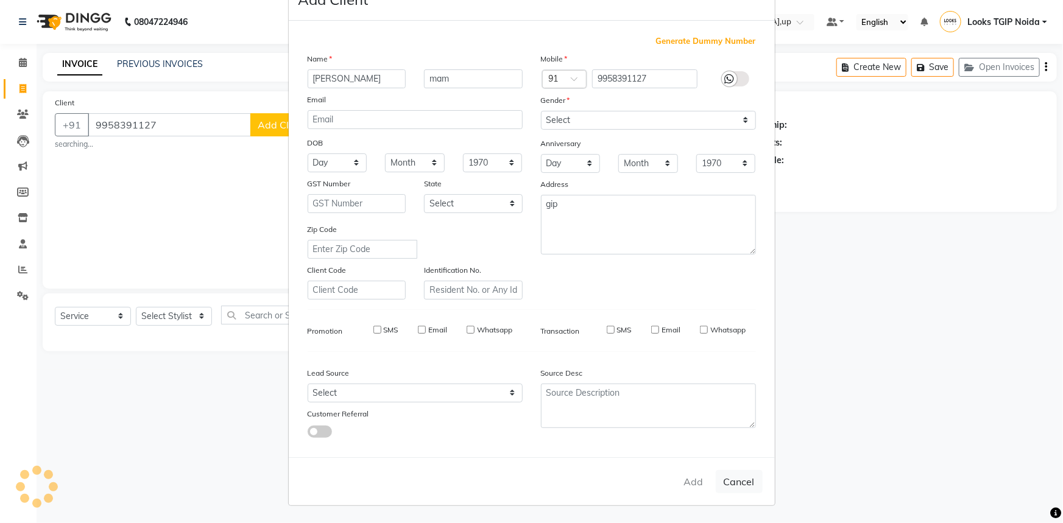
checkbox input "false"
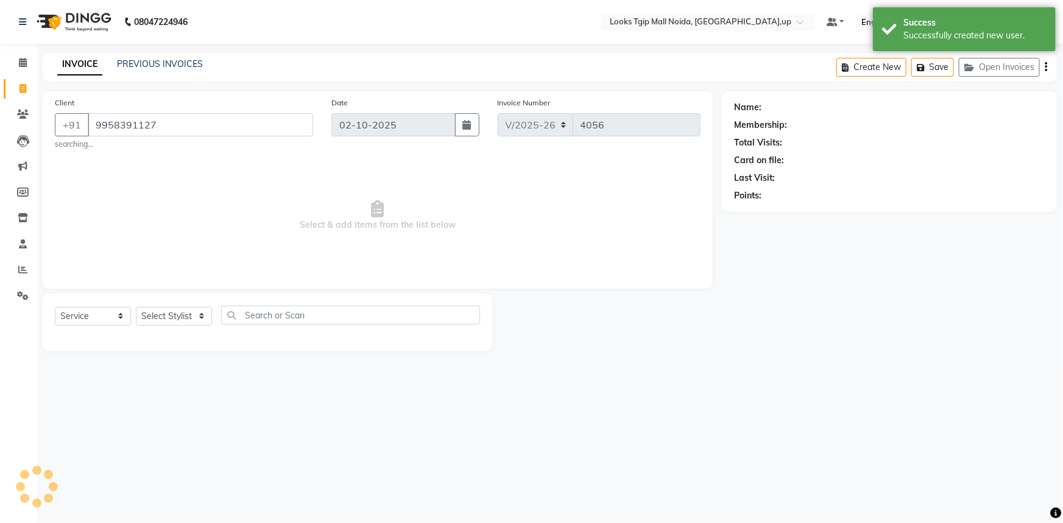
select select "1: Object"
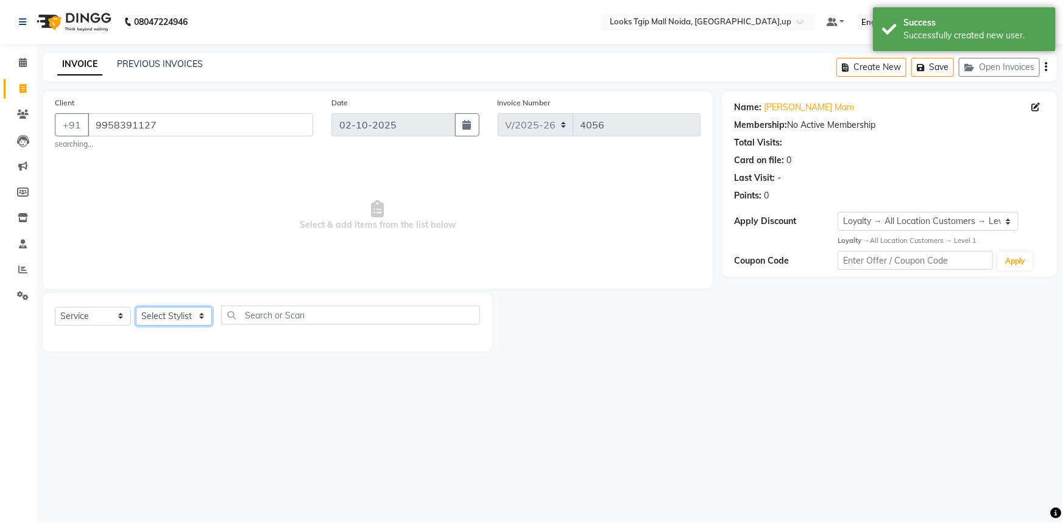
click at [196, 323] on select "Select Stylist [PERSON_NAME] Arun_pdct [PERSON_NAME] Counter Sales Farooq Gauta…" at bounding box center [174, 316] width 76 height 19
select select "23818"
click at [136, 307] on select "Select Stylist [PERSON_NAME] Arun_pdct [PERSON_NAME] Counter Sales Farooq Gauta…" at bounding box center [174, 316] width 76 height 19
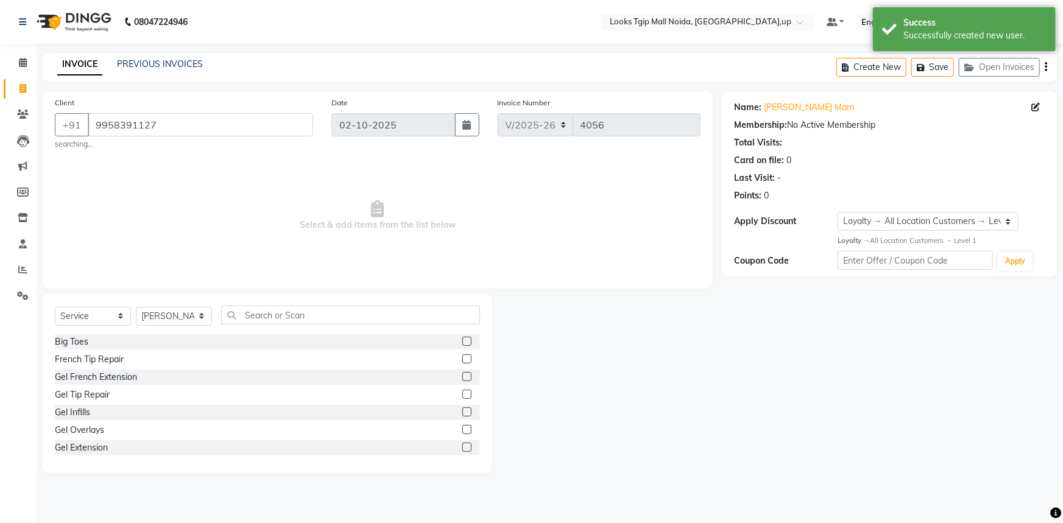
click at [289, 331] on div "Select Service Product Membership Package Voucher Prepaid Gift Card Select Styl…" at bounding box center [267, 320] width 425 height 29
click at [280, 320] on input "text" at bounding box center [350, 315] width 259 height 19
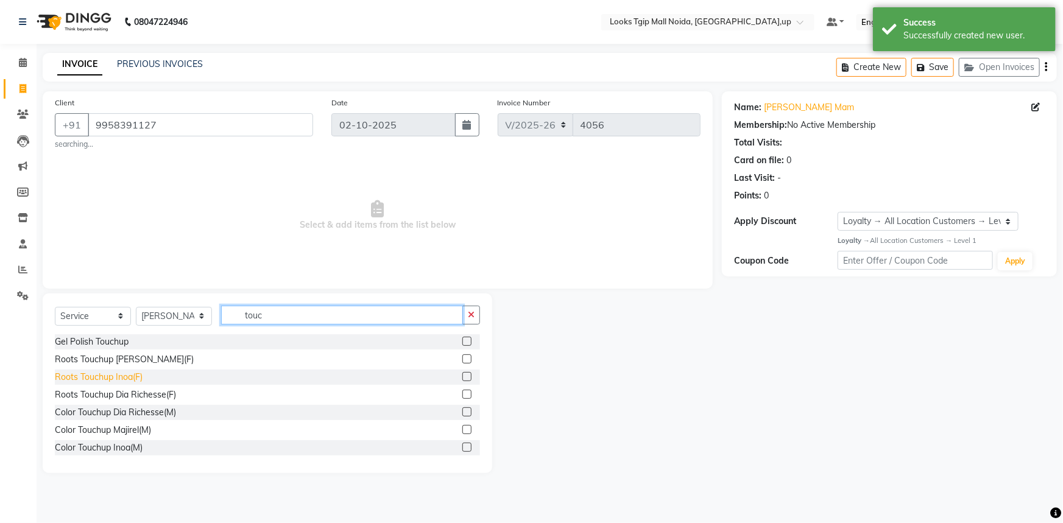
type input "touc"
drag, startPoint x: 129, startPoint y: 376, endPoint x: 238, endPoint y: 303, distance: 131.5
click at [130, 376] on div "Roots Touchup Inoa(F)" at bounding box center [99, 377] width 88 height 13
checkbox input "false"
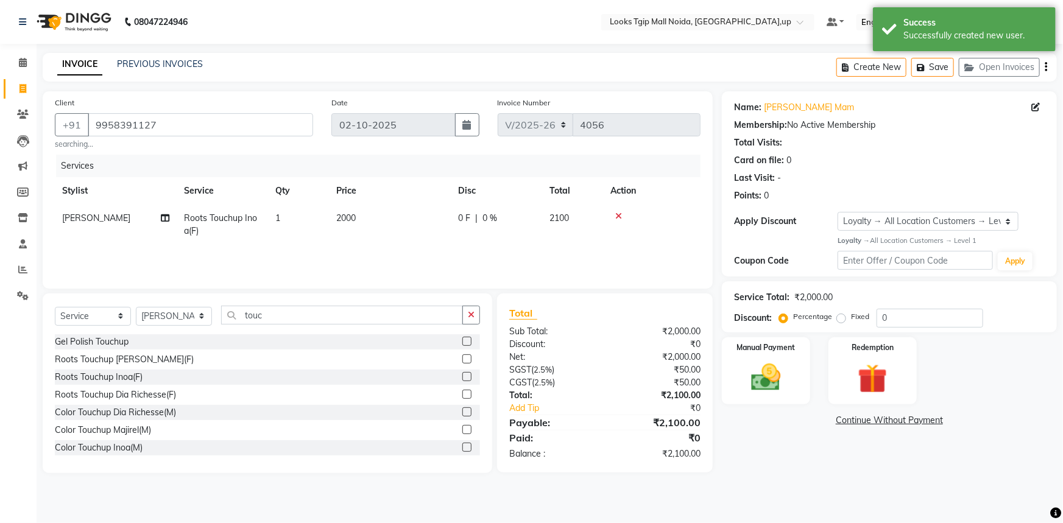
click at [394, 220] on td "2000" at bounding box center [390, 225] width 122 height 40
select select "23818"
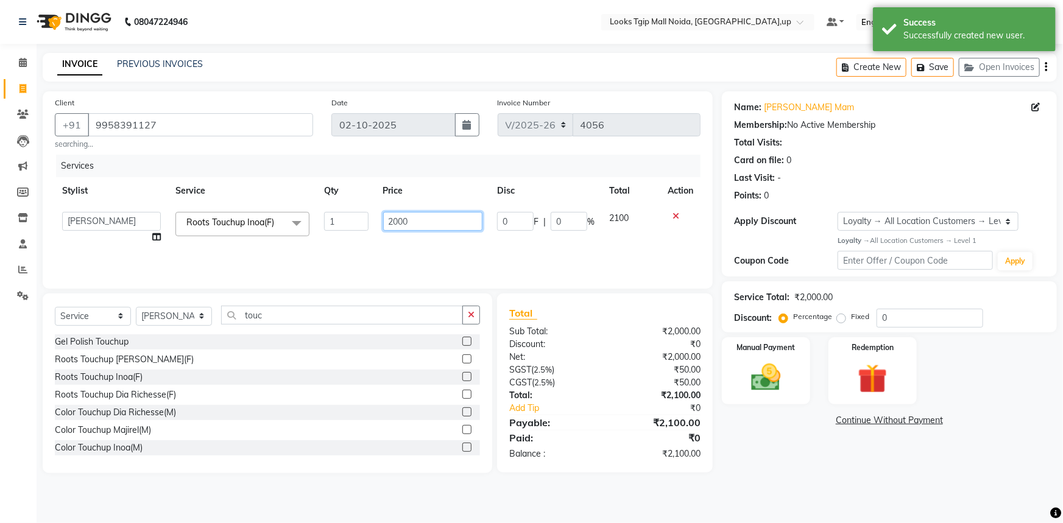
click at [310, 244] on tr "[PERSON_NAME] Arjun_pdct Arun_pdct [PERSON_NAME] Counter Sales Farooq Gautam_pd…" at bounding box center [378, 228] width 646 height 46
type input "1500"
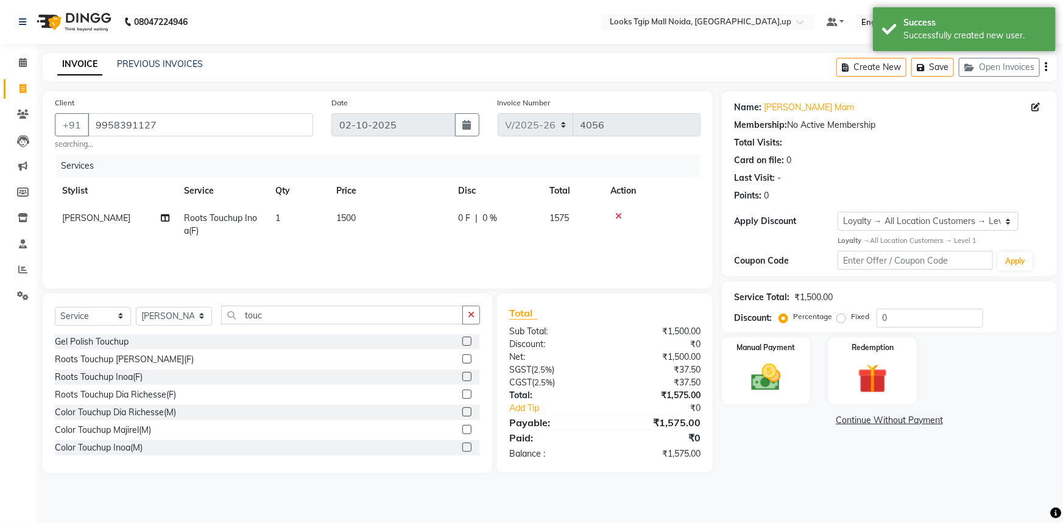
click at [611, 356] on div "₹1,500.00" at bounding box center [657, 357] width 105 height 13
click at [674, 367] on div "₹37.50" at bounding box center [657, 370] width 105 height 13
click at [752, 382] on img at bounding box center [767, 377] width 50 height 35
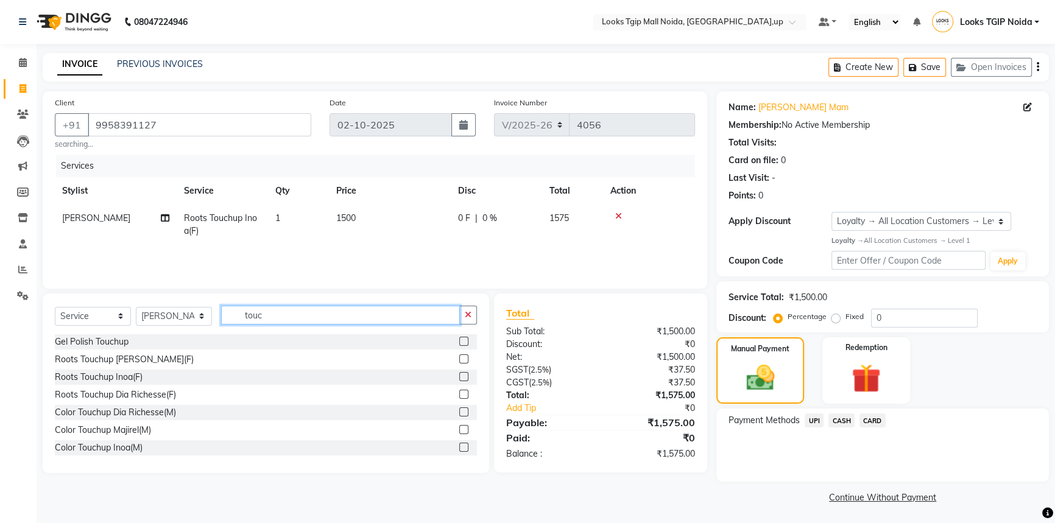
drag, startPoint x: 299, startPoint y: 310, endPoint x: 159, endPoint y: 320, distance: 140.5
click at [159, 320] on div "Select Service Product Membership Package Voucher Prepaid Gift Card Select Styl…" at bounding box center [266, 320] width 422 height 29
type input "eye"
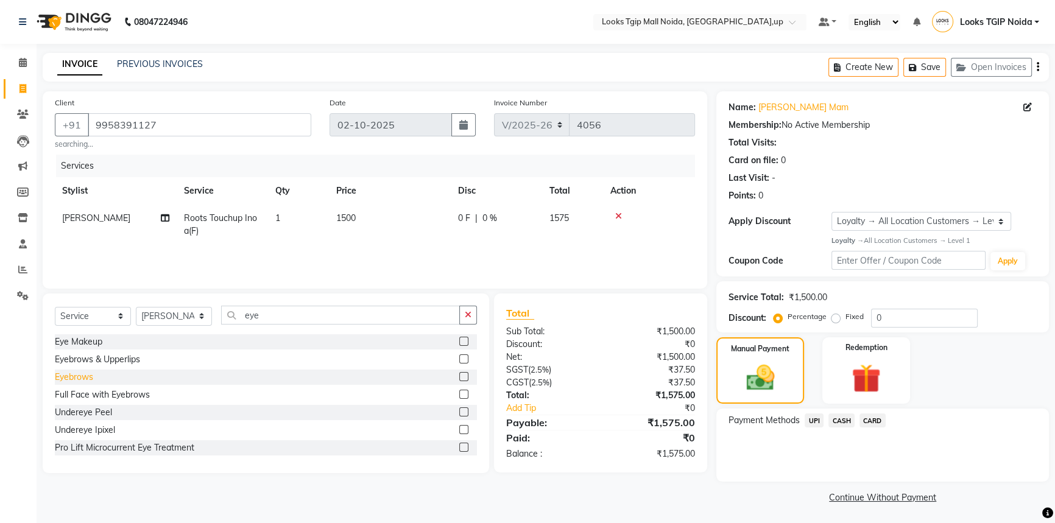
click at [91, 375] on div "Eyebrows" at bounding box center [74, 377] width 38 height 13
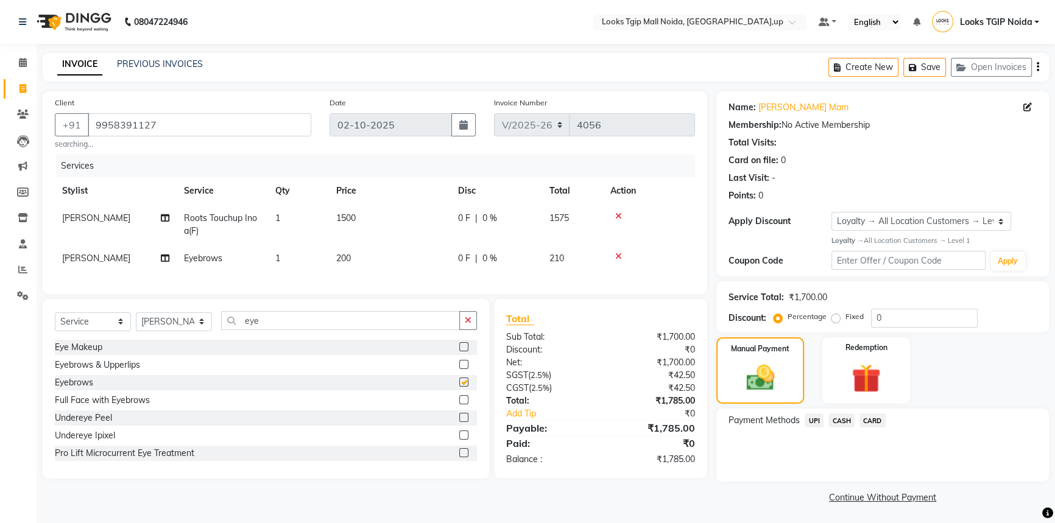
checkbox input "false"
click at [381, 262] on td "200" at bounding box center [390, 258] width 122 height 27
select select "23818"
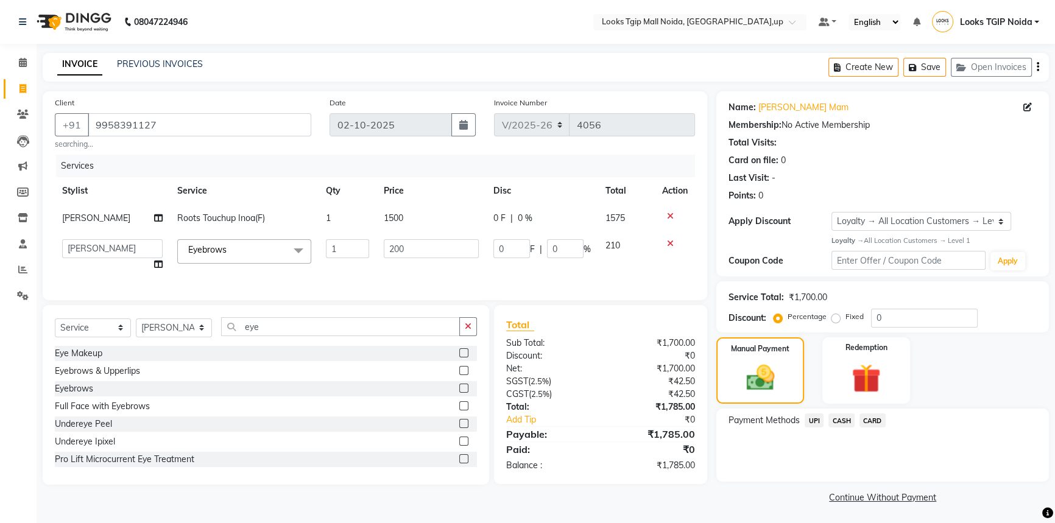
click at [277, 269] on tr "[PERSON_NAME] Arjun_pdct Arun_pdct [PERSON_NAME] Counter Sales Farooq Gautam_pd…" at bounding box center [375, 255] width 640 height 46
type input "100"
click at [578, 378] on div "Total Sub Total: ₹1,700.00 Discount: ₹0 Net: ₹1,700.00 SGST ( 2.5% ) ₹42.50 CGS…" at bounding box center [600, 394] width 189 height 155
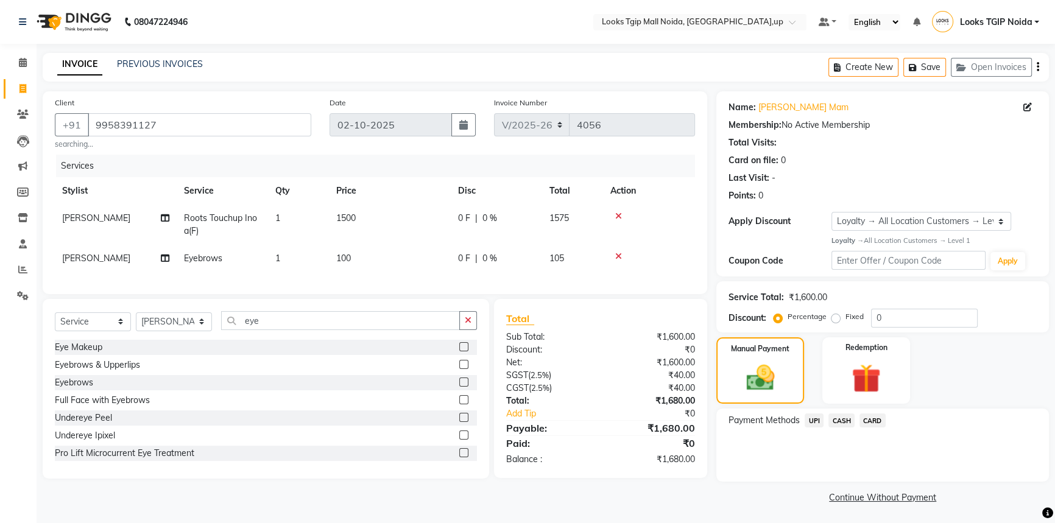
click at [812, 425] on span "UPI" at bounding box center [814, 421] width 19 height 14
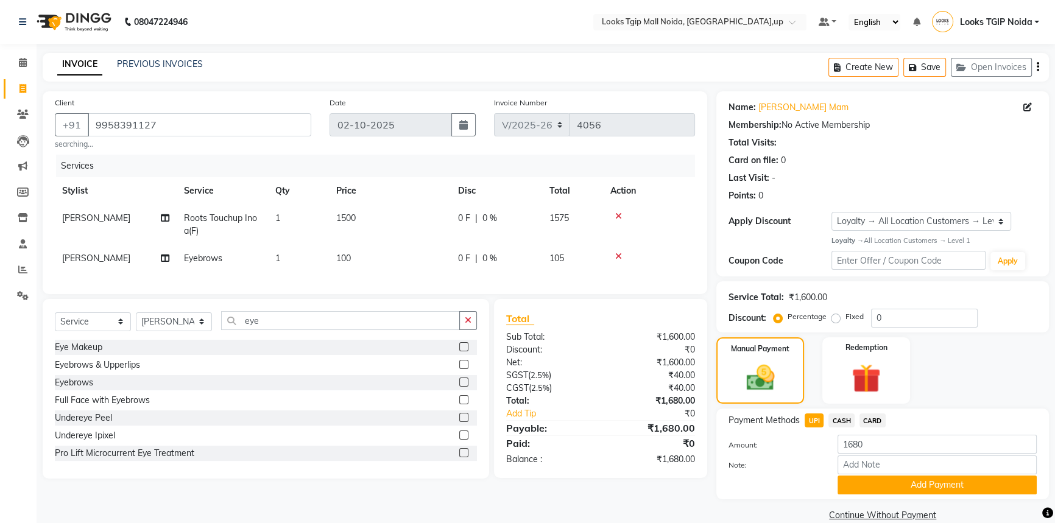
click at [867, 487] on button "Add Payment" at bounding box center [937, 485] width 199 height 19
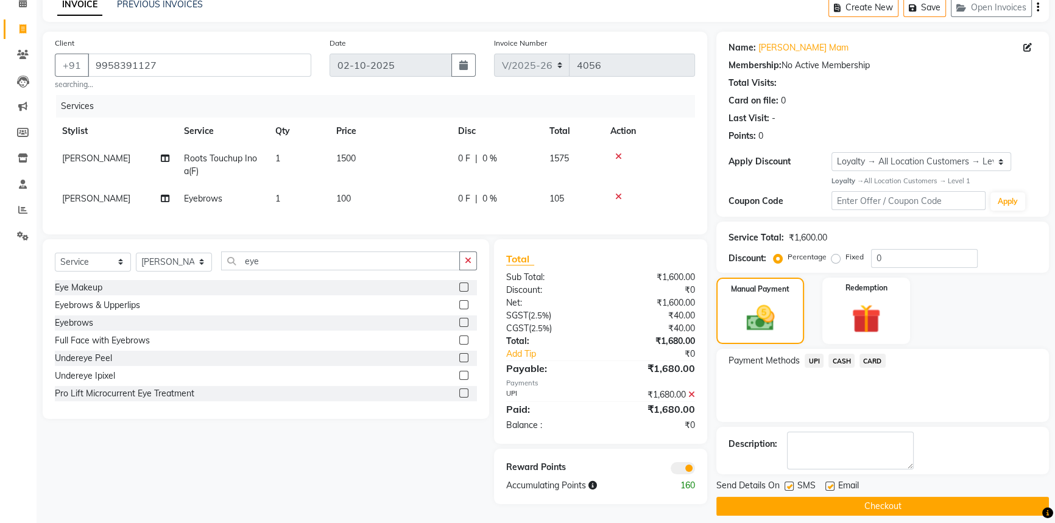
scroll to position [70, 0]
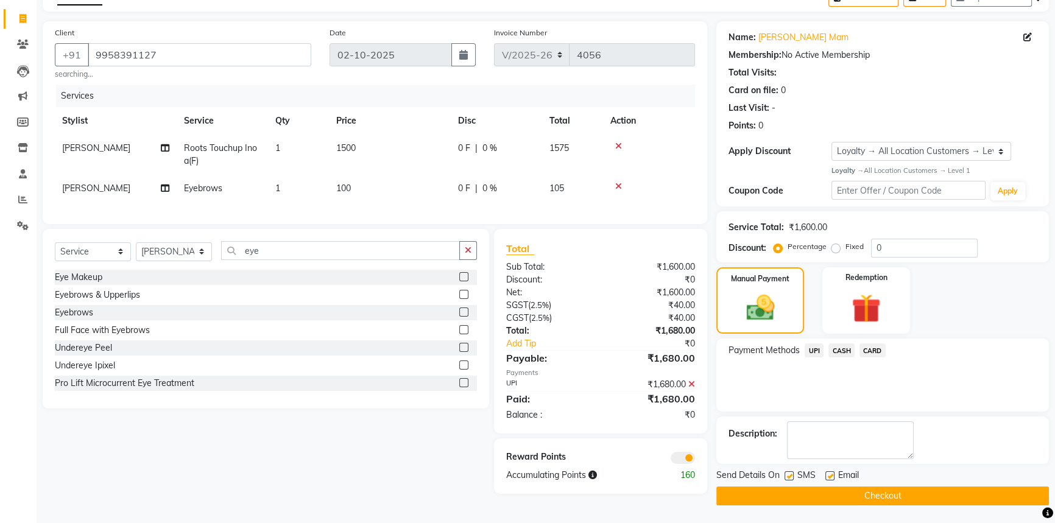
click at [871, 504] on button "Checkout" at bounding box center [883, 496] width 333 height 19
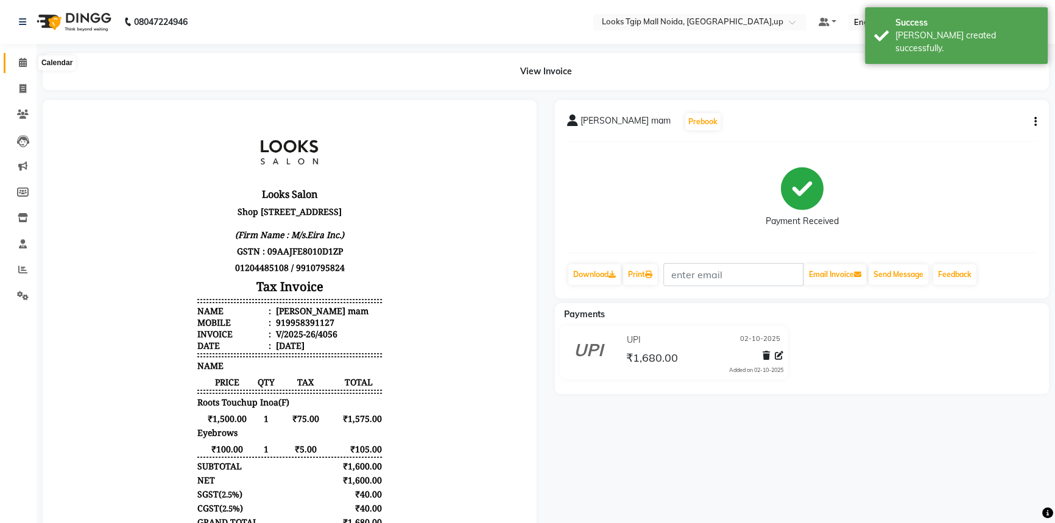
click at [27, 71] on link "Calendar" at bounding box center [18, 63] width 29 height 20
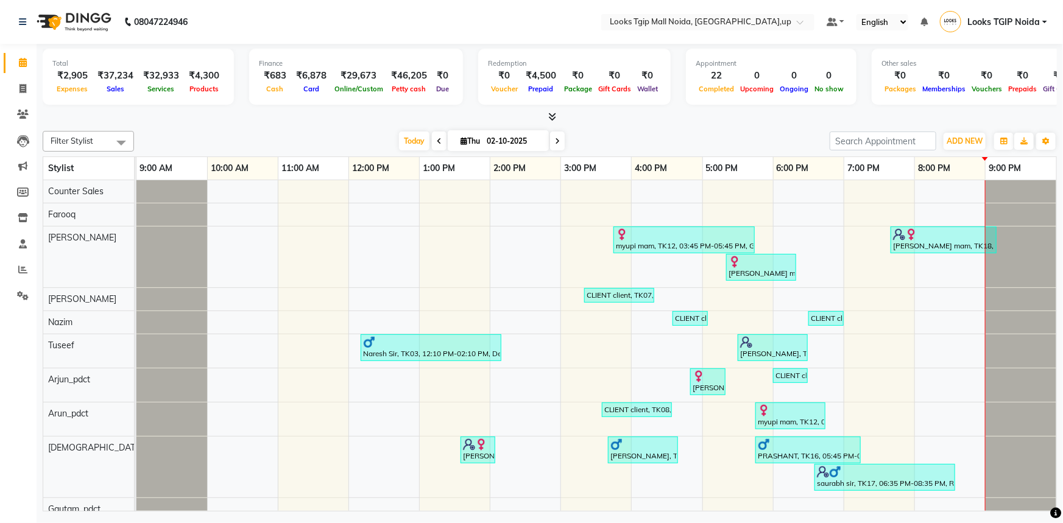
click at [34, 73] on li "Calendar" at bounding box center [18, 63] width 37 height 26
click at [16, 91] on span at bounding box center [22, 89] width 21 height 14
select select "4358"
select select "service"
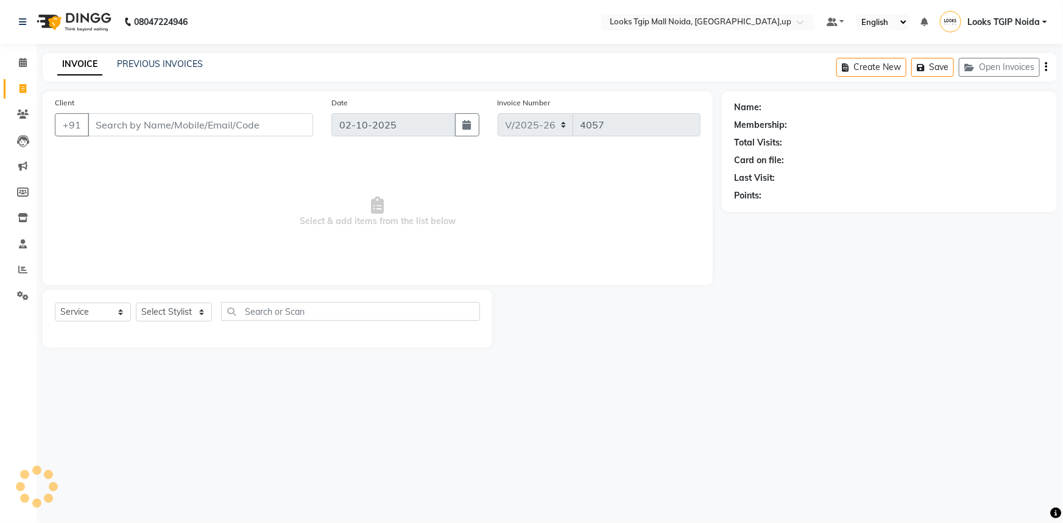
click at [103, 119] on input "Client" at bounding box center [200, 124] width 225 height 23
type input "3333333333333"
select select "1: Object"
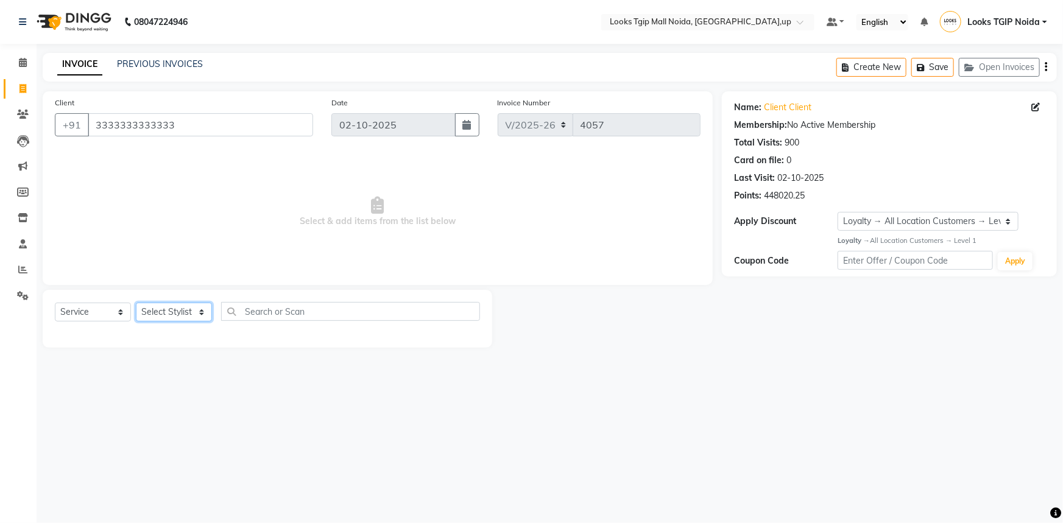
drag, startPoint x: 177, startPoint y: 314, endPoint x: 182, endPoint y: 306, distance: 9.0
click at [177, 314] on select "Select Stylist [PERSON_NAME] Arun_pdct [PERSON_NAME] Counter Sales Farooq Gauta…" at bounding box center [174, 312] width 76 height 19
select select "43888"
click at [136, 303] on select "Select Stylist [PERSON_NAME] Arun_pdct [PERSON_NAME] Counter Sales Farooq Gauta…" at bounding box center [174, 312] width 76 height 19
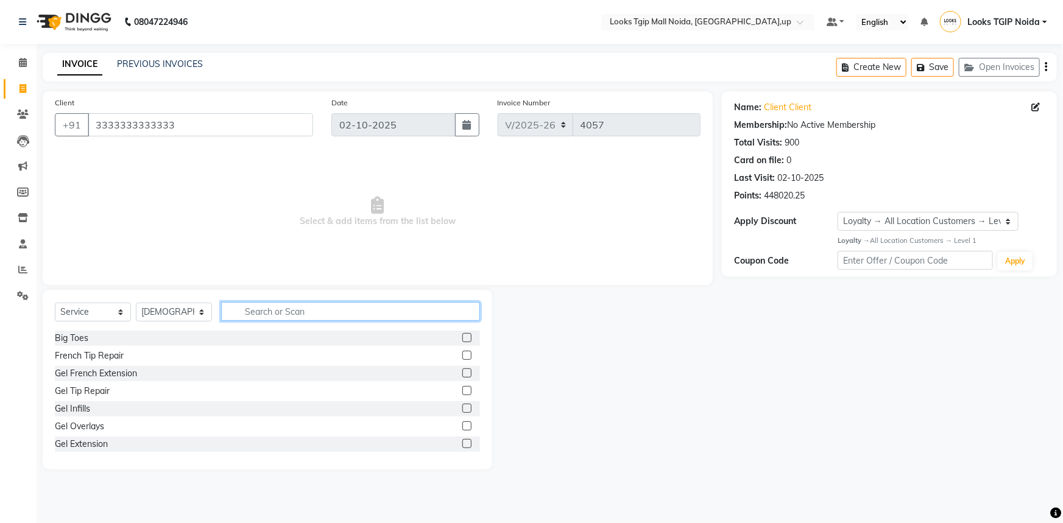
click at [258, 310] on input "text" at bounding box center [350, 311] width 259 height 19
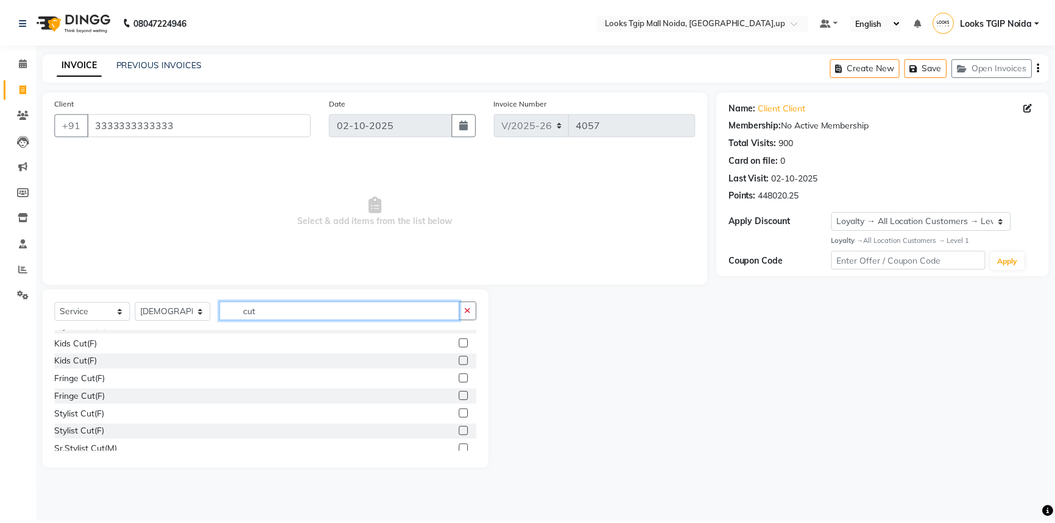
scroll to position [110, 0]
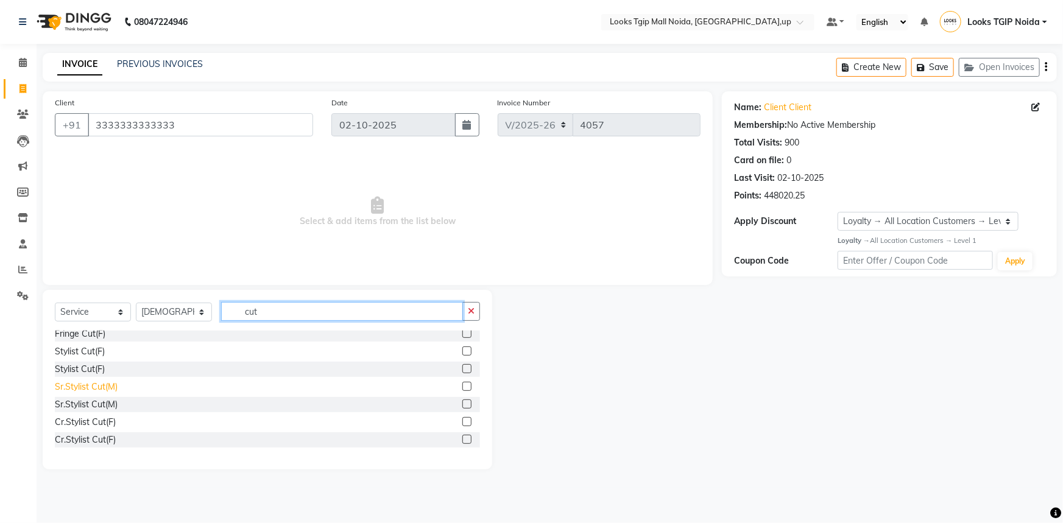
type input "cut"
click at [91, 393] on div "Sr.Stylist Cut(M)" at bounding box center [86, 387] width 63 height 13
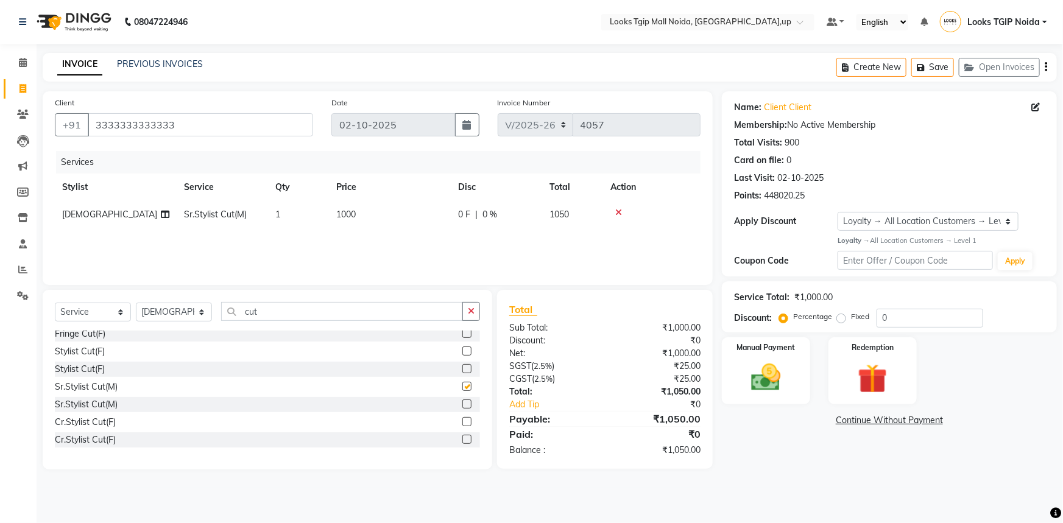
checkbox input "false"
click at [390, 223] on td "1000" at bounding box center [390, 214] width 122 height 27
select select "43888"
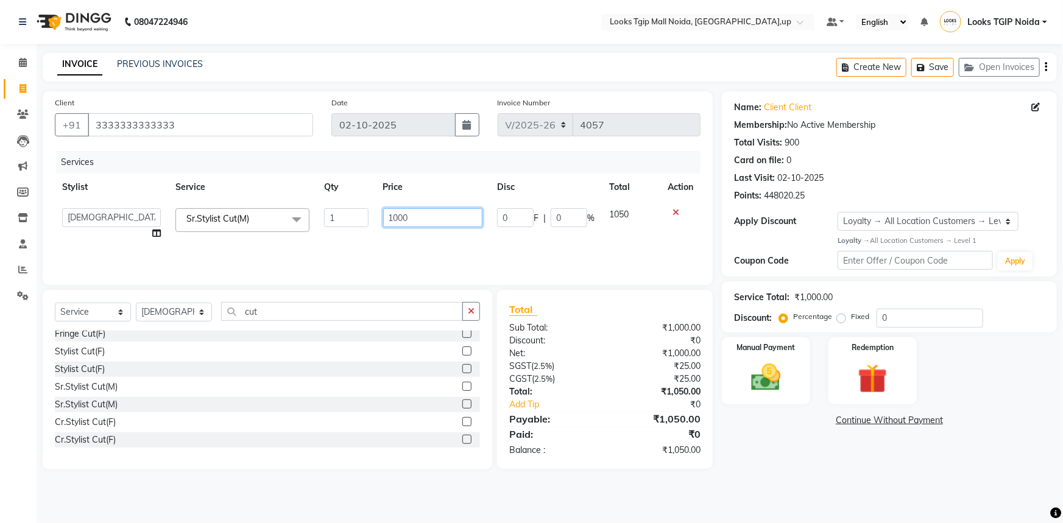
drag, startPoint x: 348, startPoint y: 222, endPoint x: 300, endPoint y: 222, distance: 47.5
click at [305, 222] on tr "[PERSON_NAME] Arun_pdct [PERSON_NAME] Counter Sales Farooq Gautam_pdct Guri kai…" at bounding box center [378, 224] width 646 height 46
type input "1500"
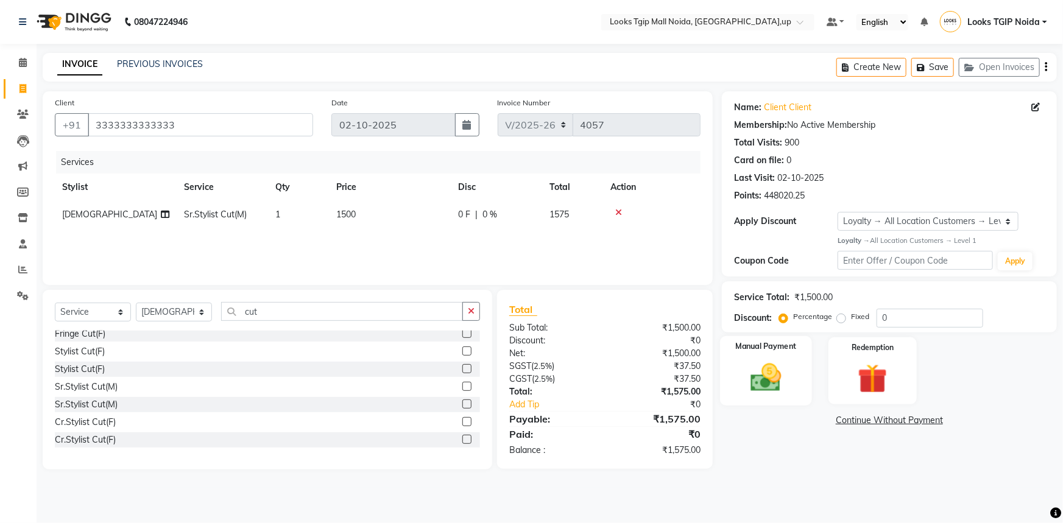
drag, startPoint x: 744, startPoint y: 411, endPoint x: 798, endPoint y: 389, distance: 58.5
click at [746, 409] on div "Name: Client Client Membership: No Active Membership Total Visits: 900 Card on …" at bounding box center [894, 280] width 344 height 378
click at [797, 384] on div "Manual Payment" at bounding box center [766, 371] width 92 height 70
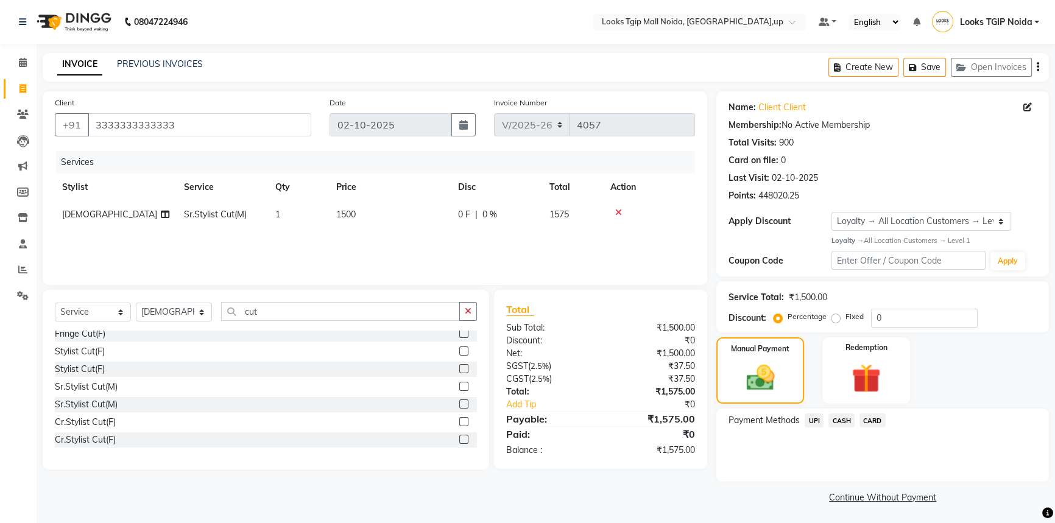
click at [877, 419] on span "CARD" at bounding box center [873, 421] width 26 height 14
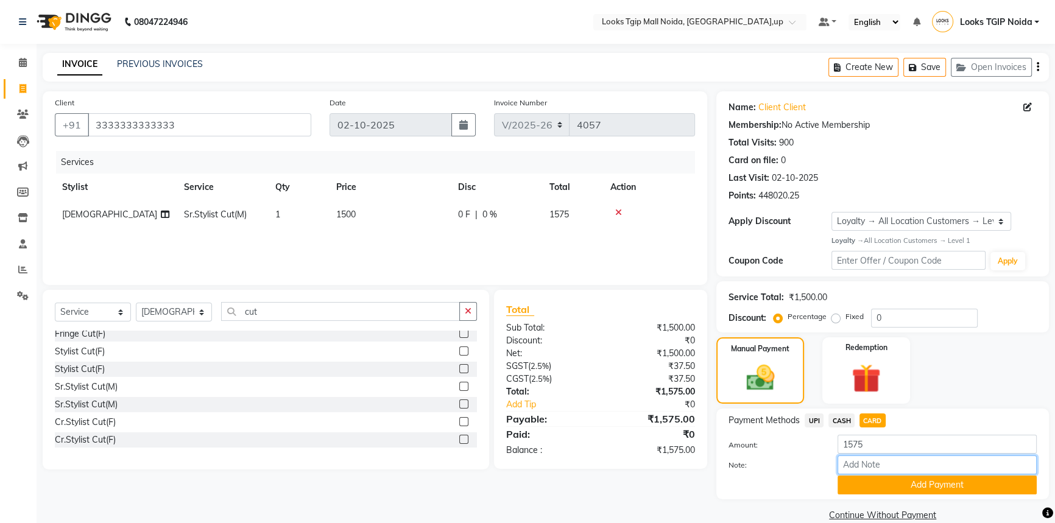
click at [874, 473] on input "Note:" at bounding box center [937, 465] width 199 height 19
click at [871, 482] on button "Add Payment" at bounding box center [937, 485] width 199 height 19
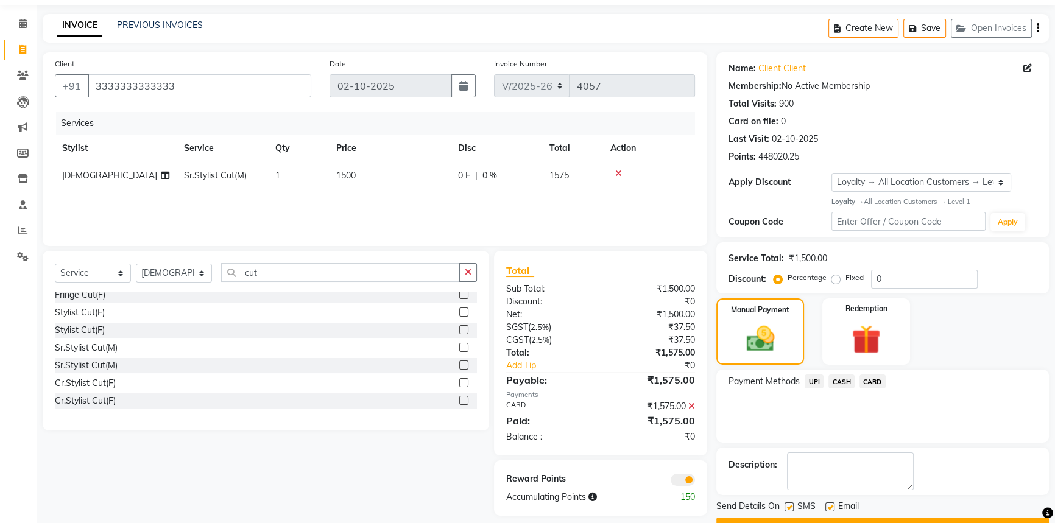
scroll to position [70, 0]
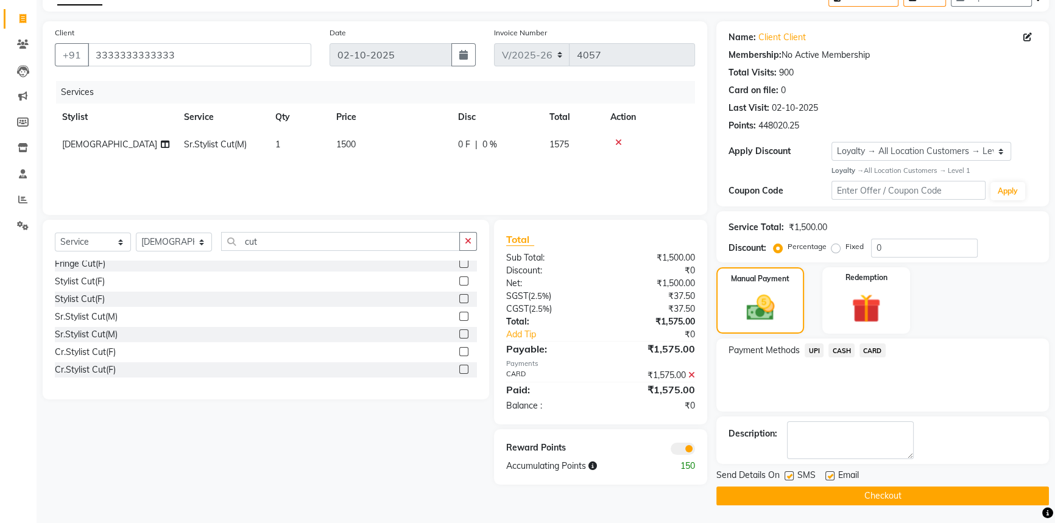
click at [804, 494] on button "Checkout" at bounding box center [883, 496] width 333 height 19
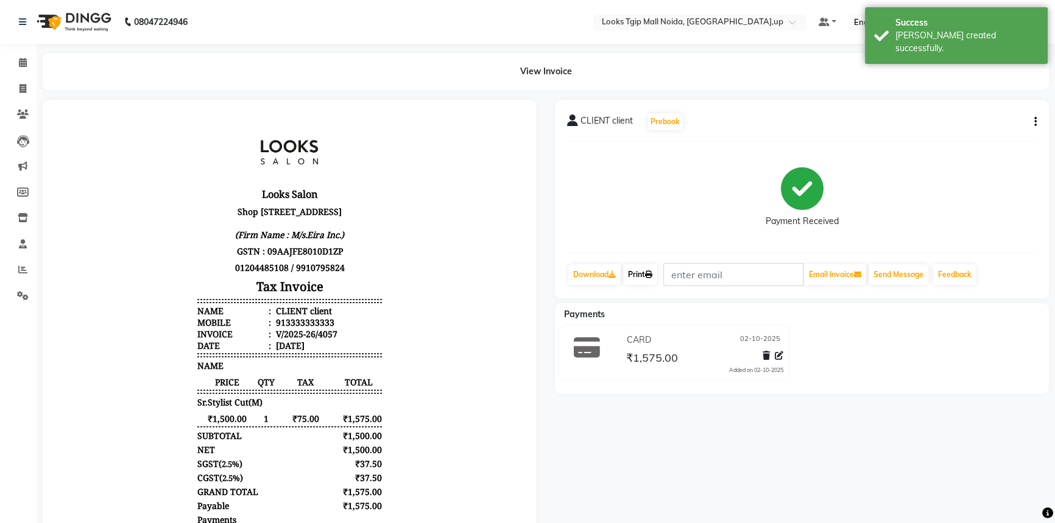
click at [646, 277] on link "Print" at bounding box center [640, 274] width 34 height 21
